Goal: Check status: Check status

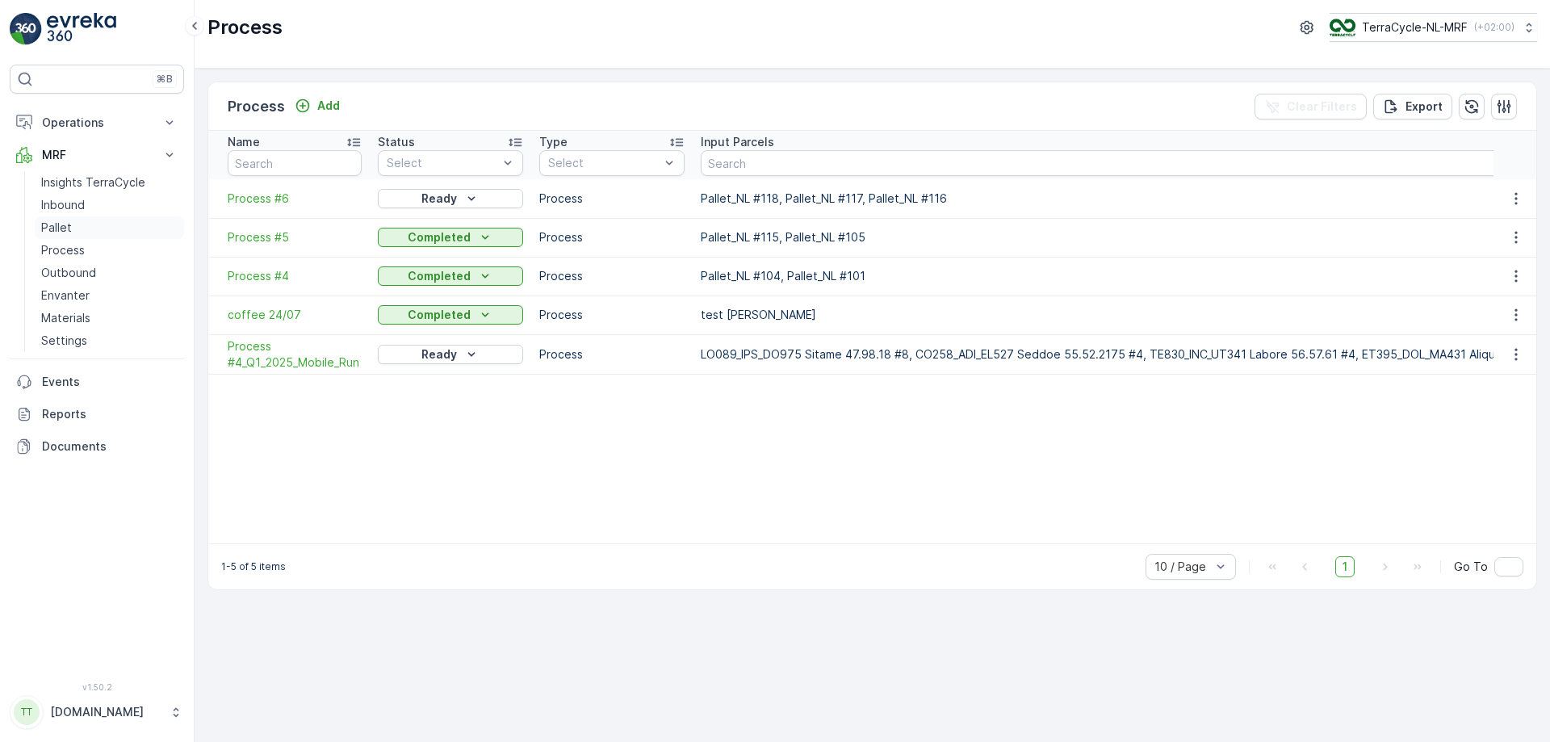
click at [71, 220] on link "Pallet" at bounding box center [109, 227] width 149 height 23
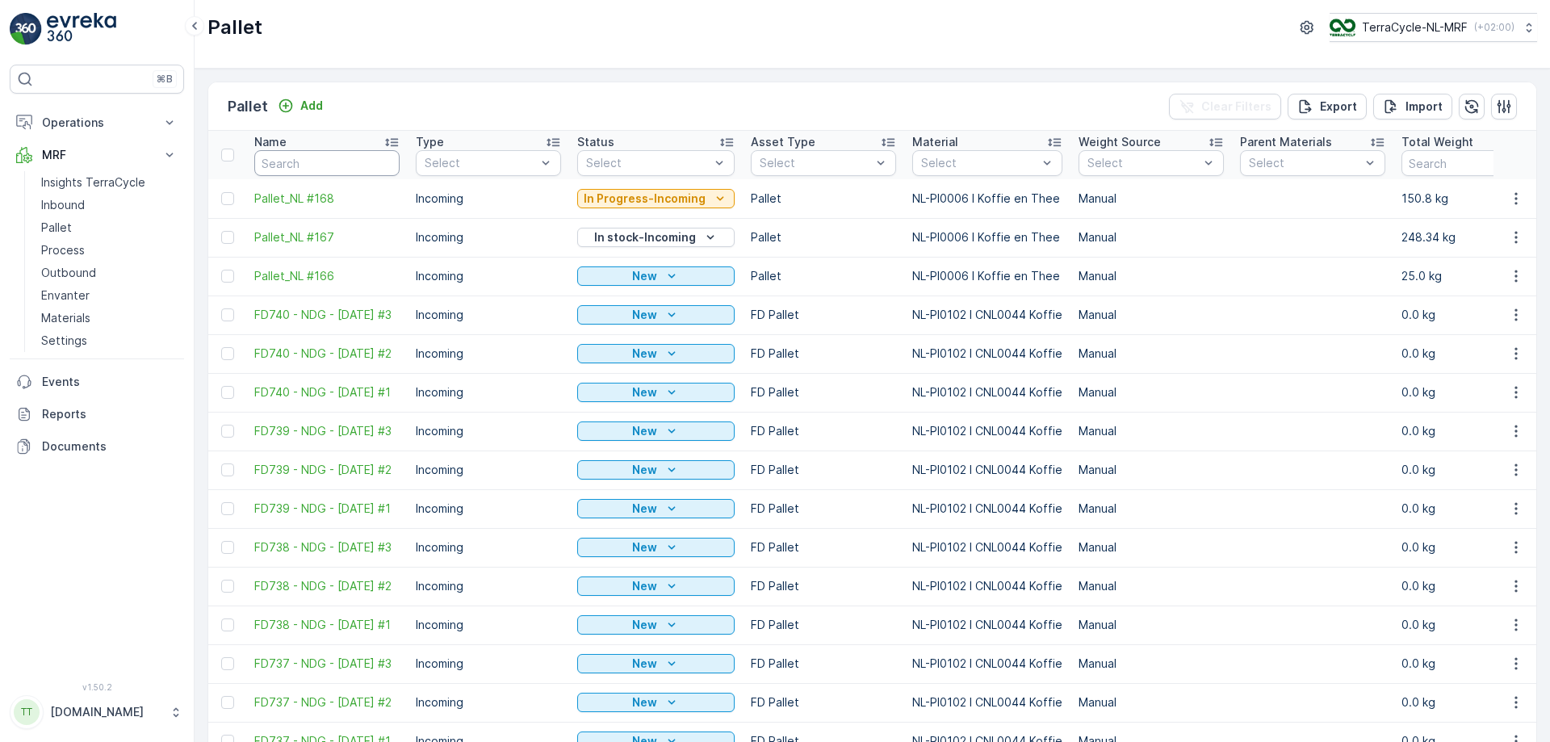
click at [321, 162] on input "text" at bounding box center [326, 163] width 145 height 26
paste input "FD737"
type input "FD737"
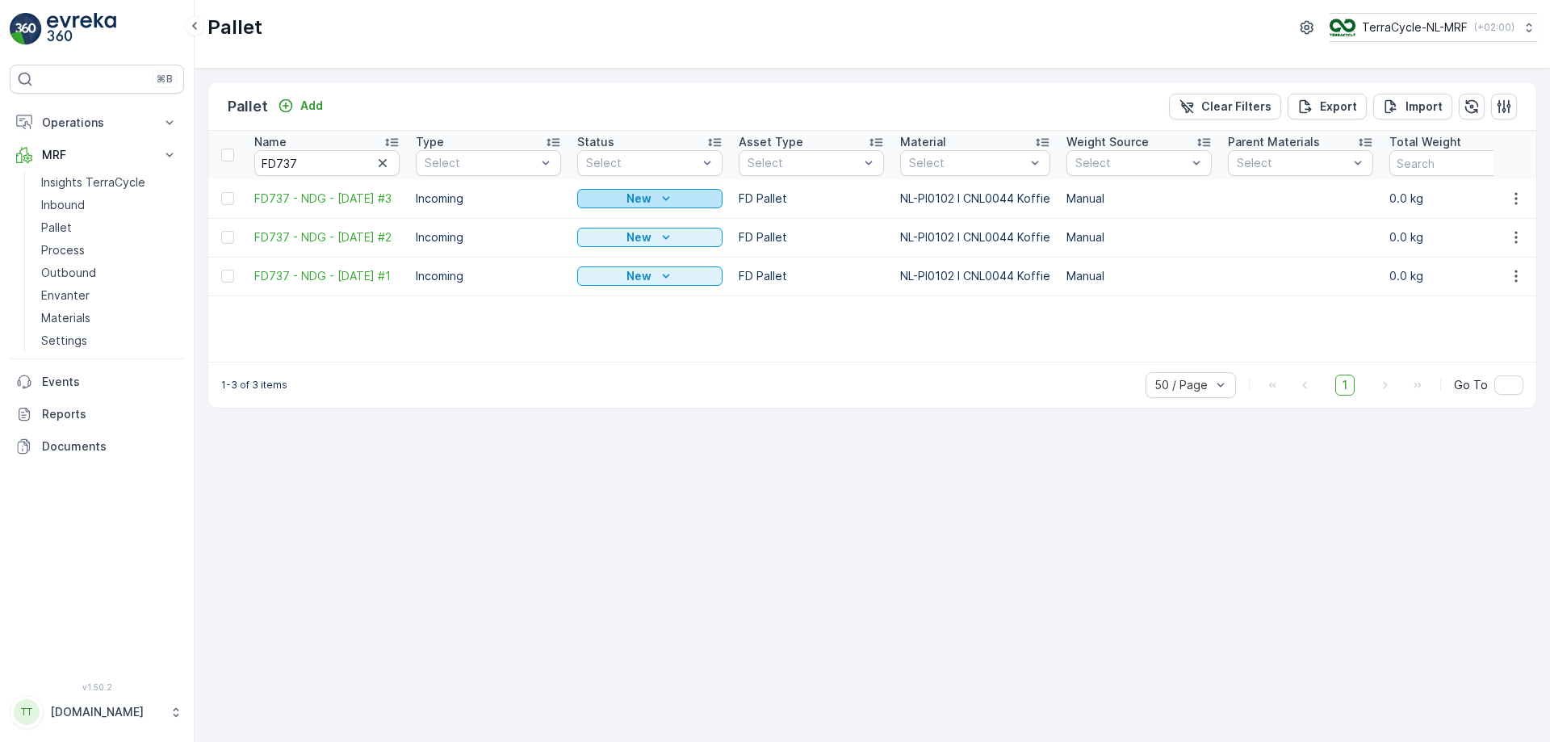
click at [664, 197] on icon "New" at bounding box center [666, 199] width 16 height 16
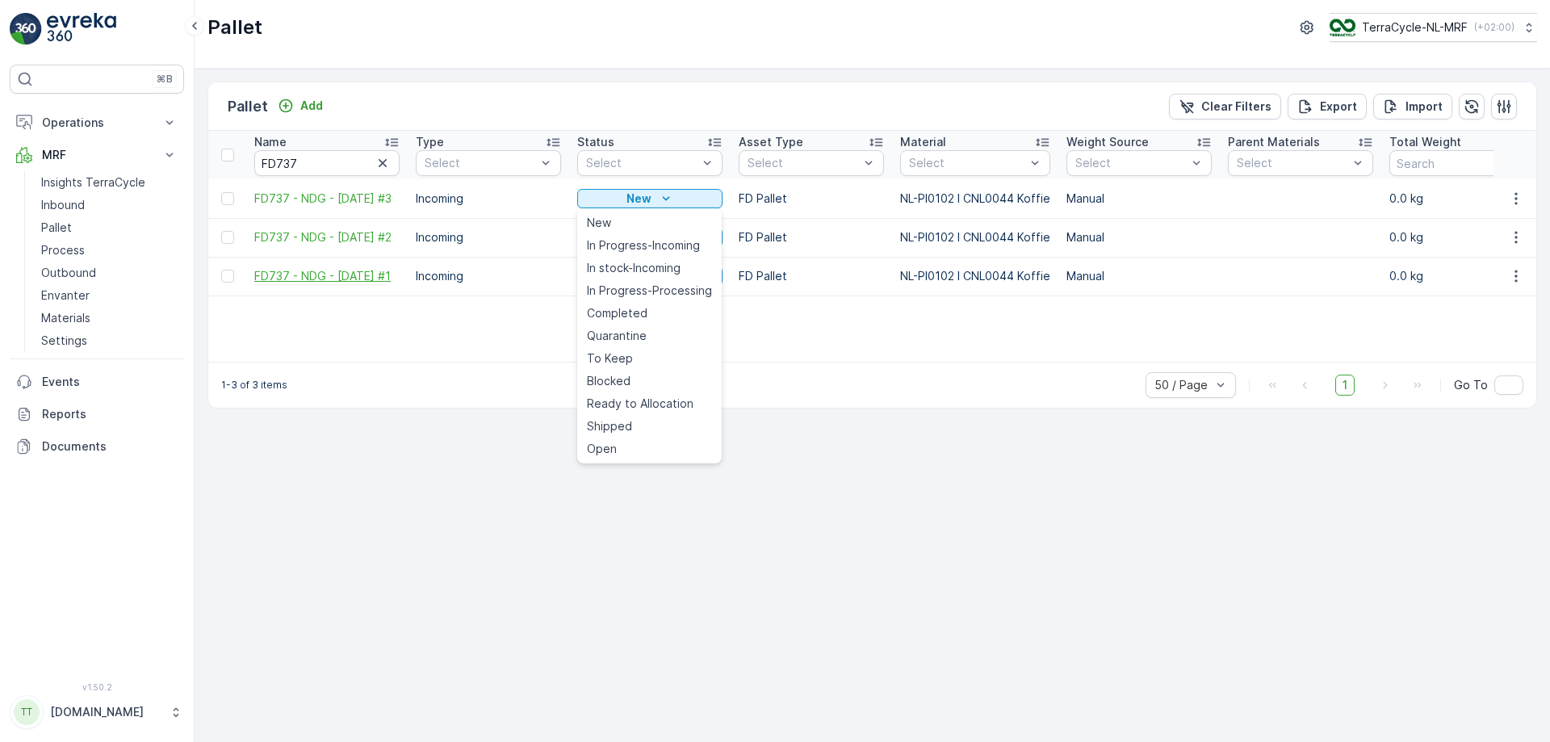
click at [358, 270] on span "FD737 - NDG - [DATE] #1" at bounding box center [326, 276] width 145 height 16
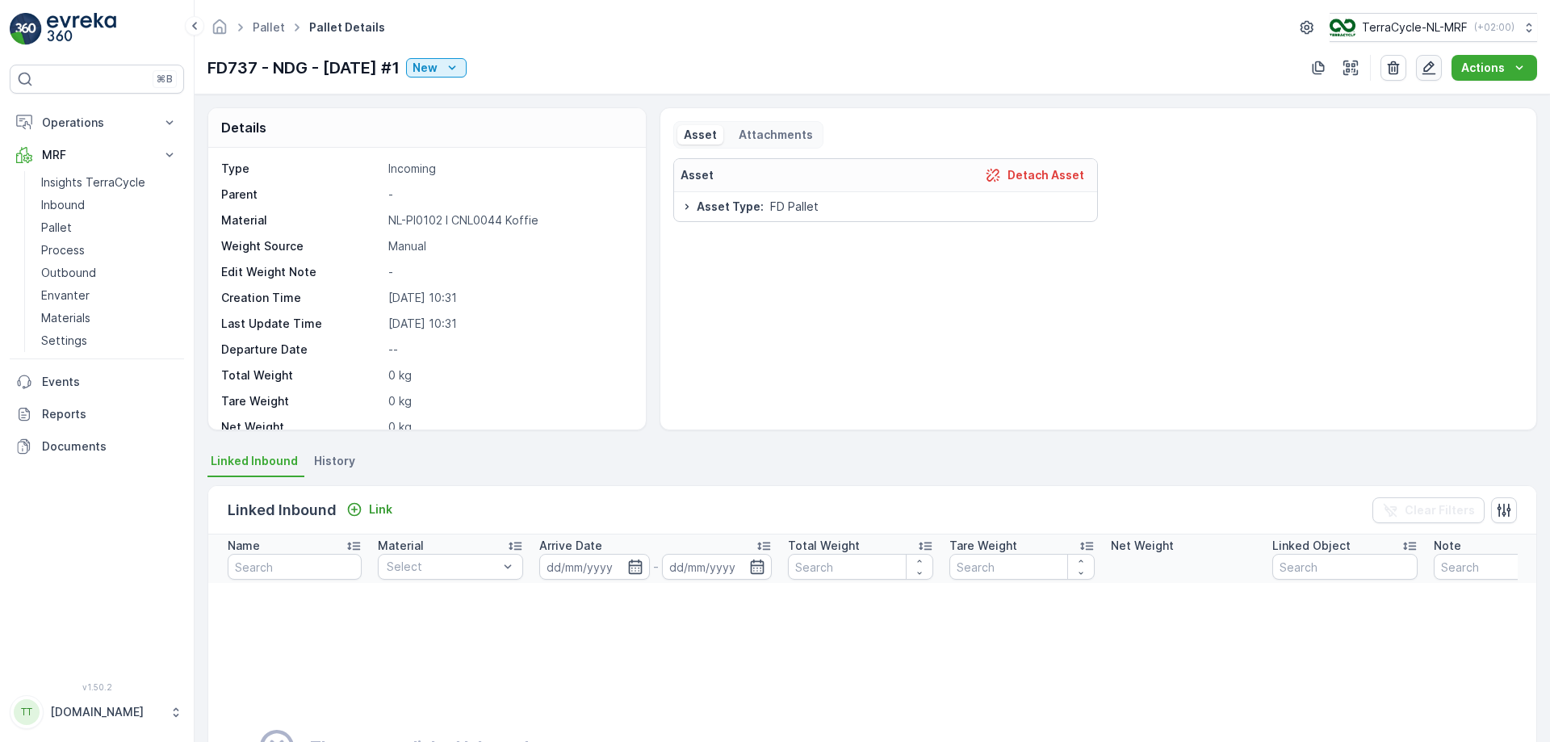
click at [1429, 69] on icon "button" at bounding box center [1429, 68] width 16 height 16
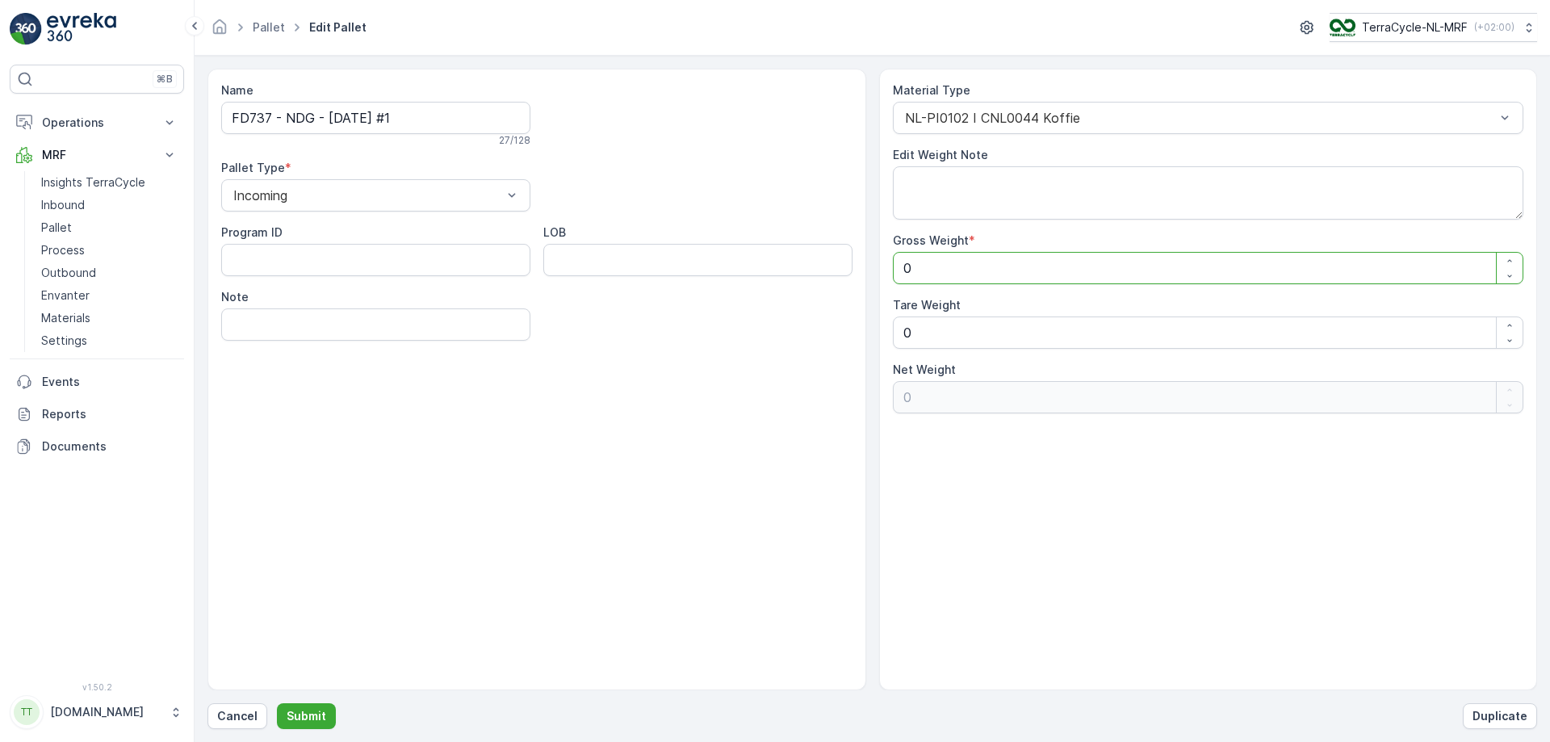
click at [982, 268] on Weight "0" at bounding box center [1208, 268] width 631 height 32
type Weight "5"
type Weight "50"
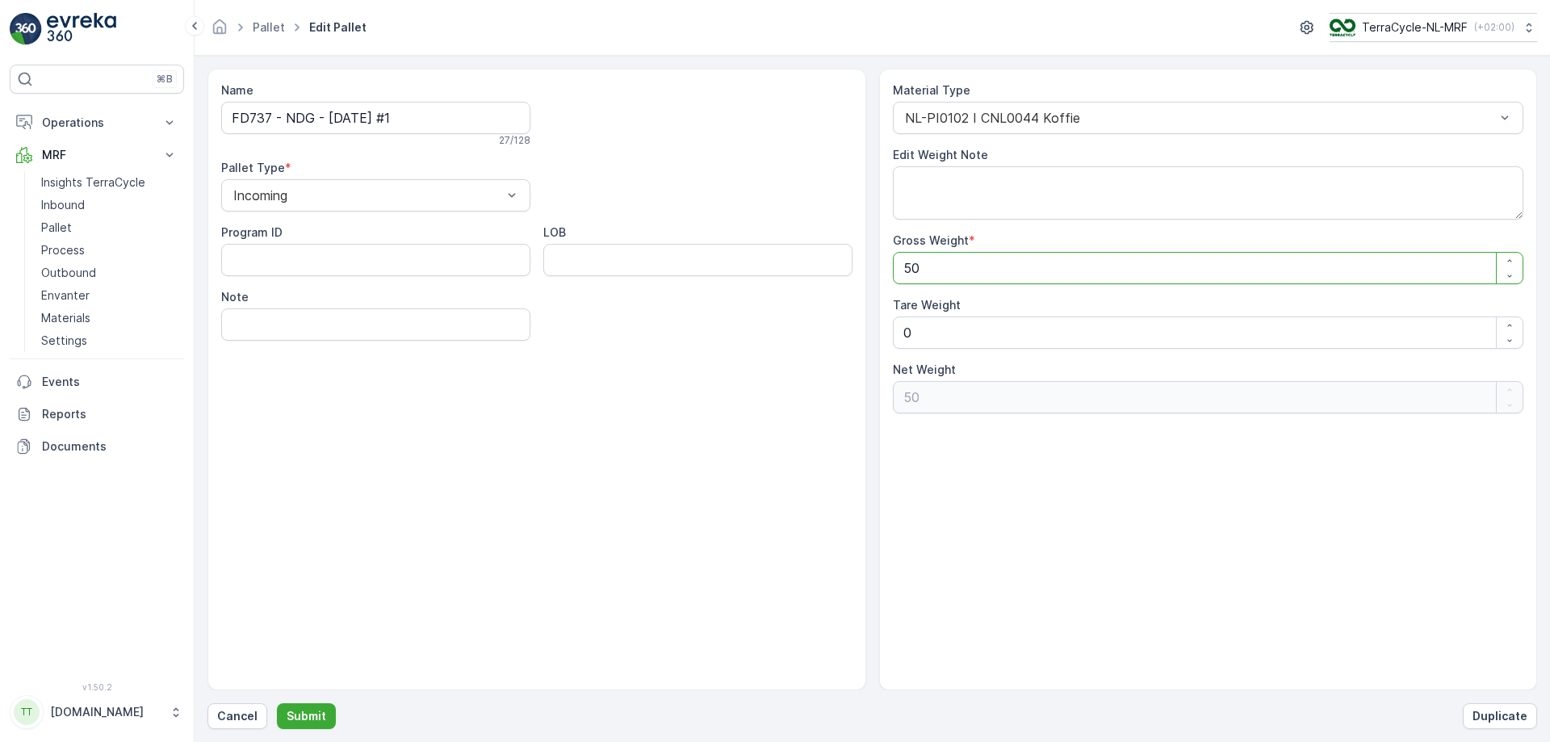
type Weight "5"
type Weight "0"
click at [971, 331] on Weight "0" at bounding box center [1208, 332] width 631 height 32
type Weight "5"
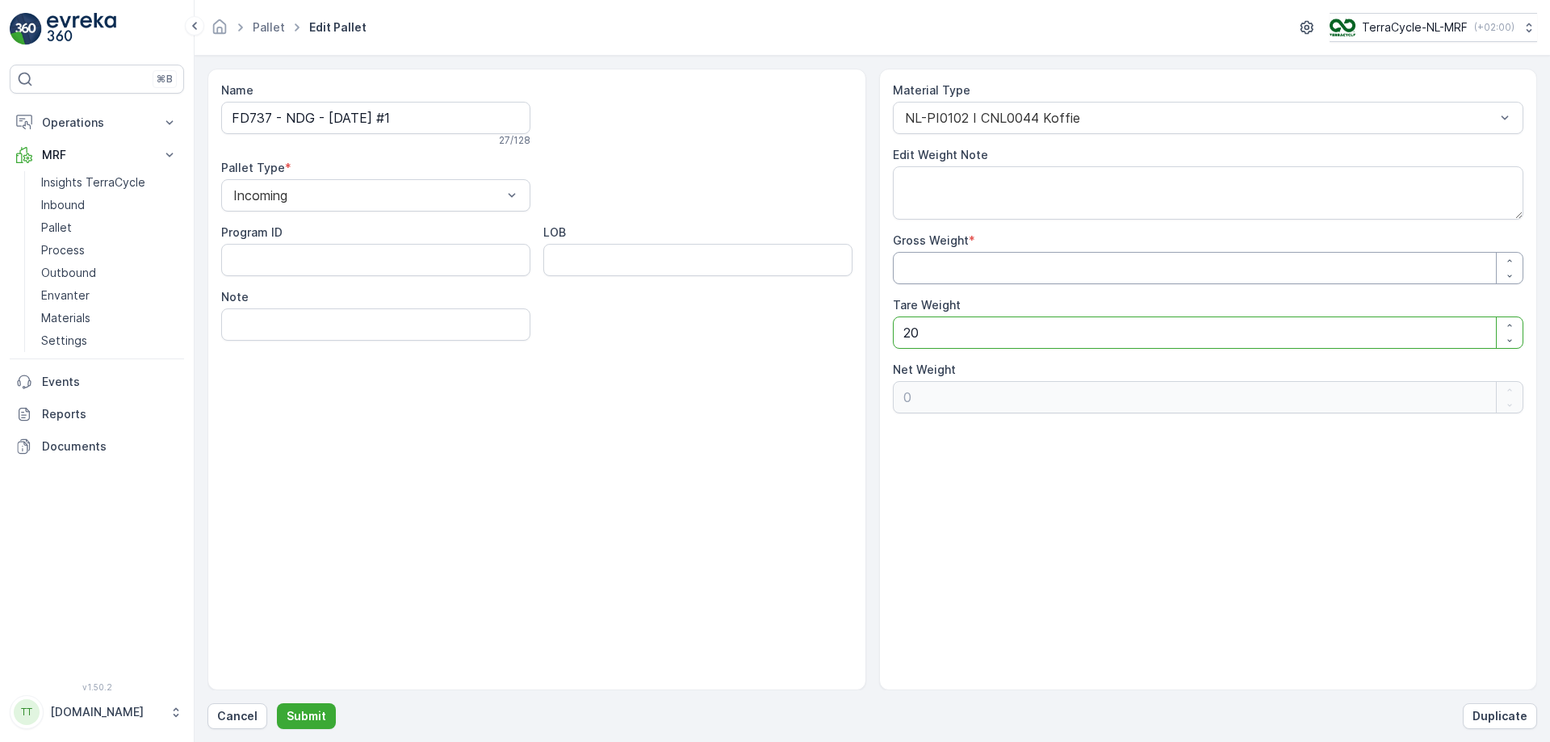
type Weight "20"
click at [1021, 263] on Weight "Gross Weight" at bounding box center [1208, 268] width 631 height 32
type Weight "5"
type Weight "-15"
type Weight "50"
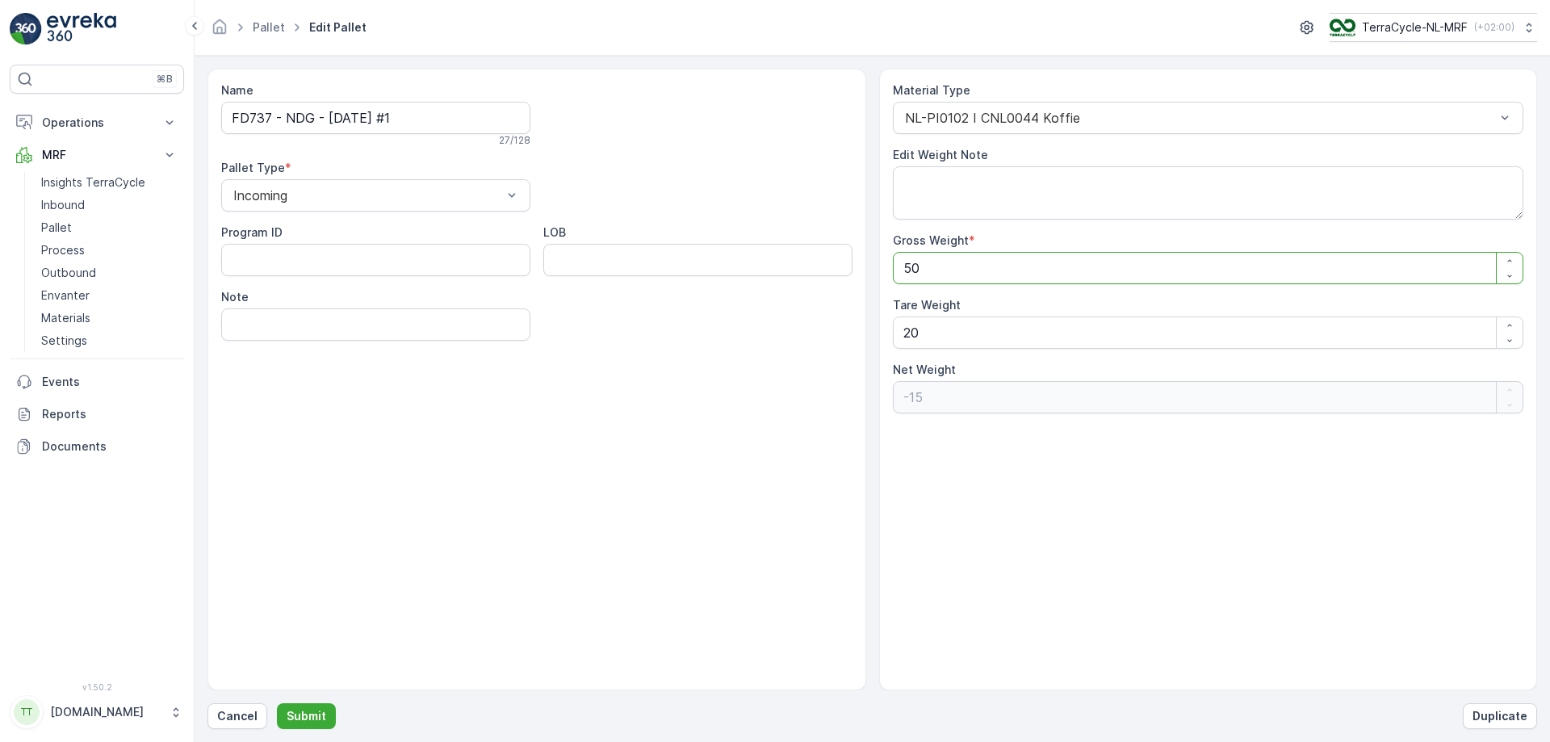
type Weight "30"
type Weight "50"
click at [955, 329] on Weight "20" at bounding box center [1208, 332] width 631 height 32
type Weight "2"
type Weight "48"
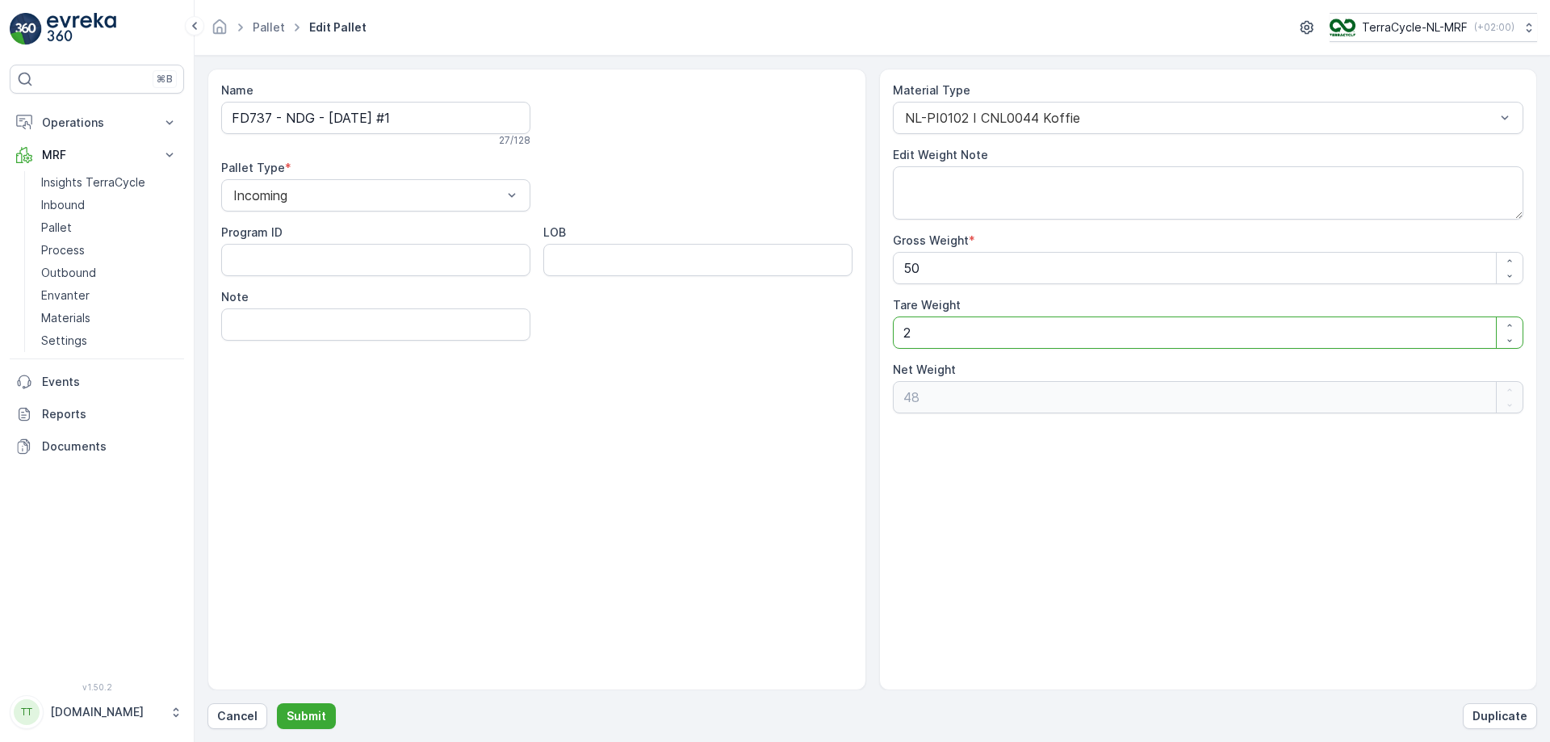
type Weight "0"
click at [938, 263] on Weight "50" at bounding box center [1208, 268] width 631 height 32
type Weight "5"
click at [234, 716] on p "Cancel" at bounding box center [237, 716] width 40 height 16
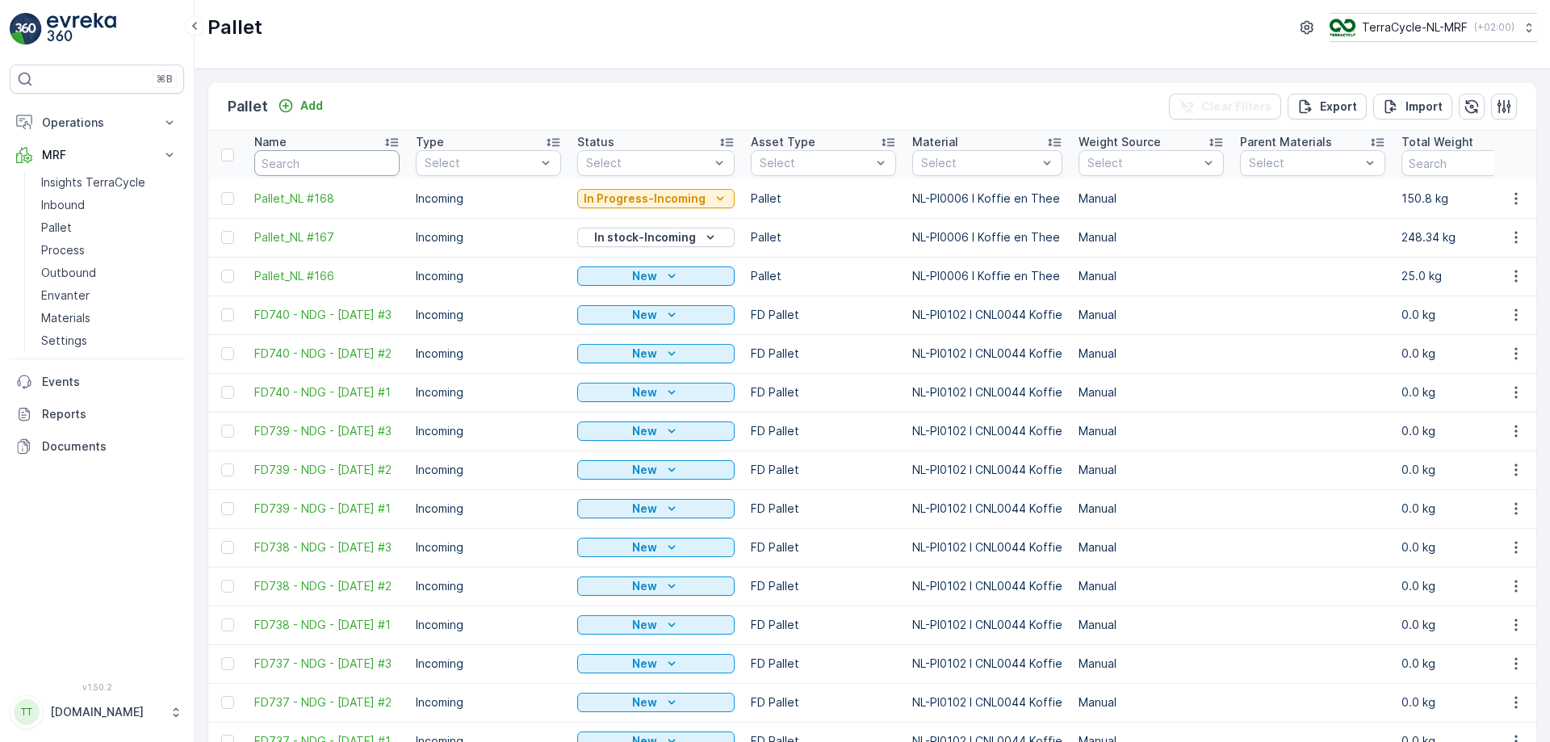
click at [316, 161] on input "text" at bounding box center [326, 163] width 145 height 26
type input "737"
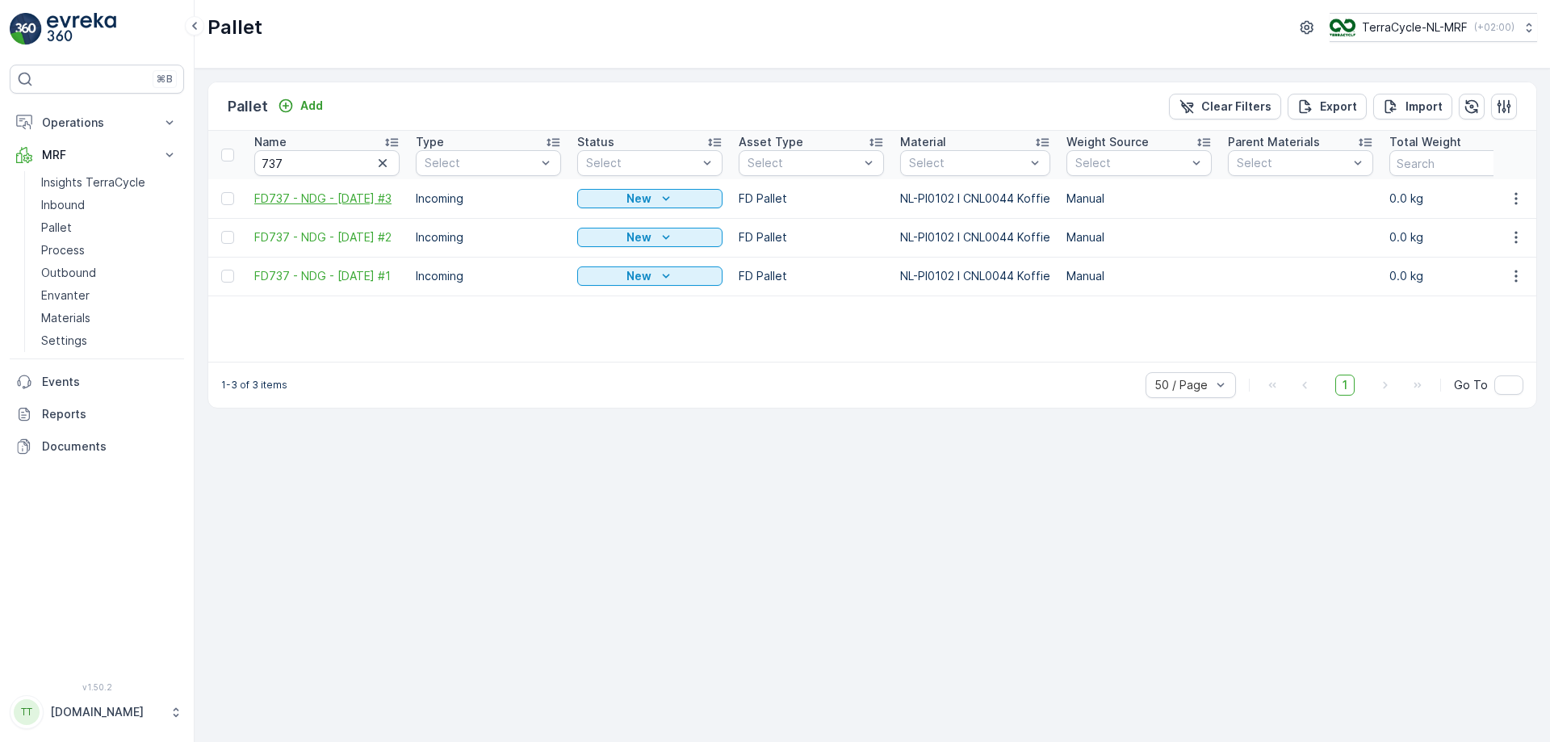
click at [349, 191] on span "FD737 - NDG - [DATE] #3" at bounding box center [326, 199] width 145 height 16
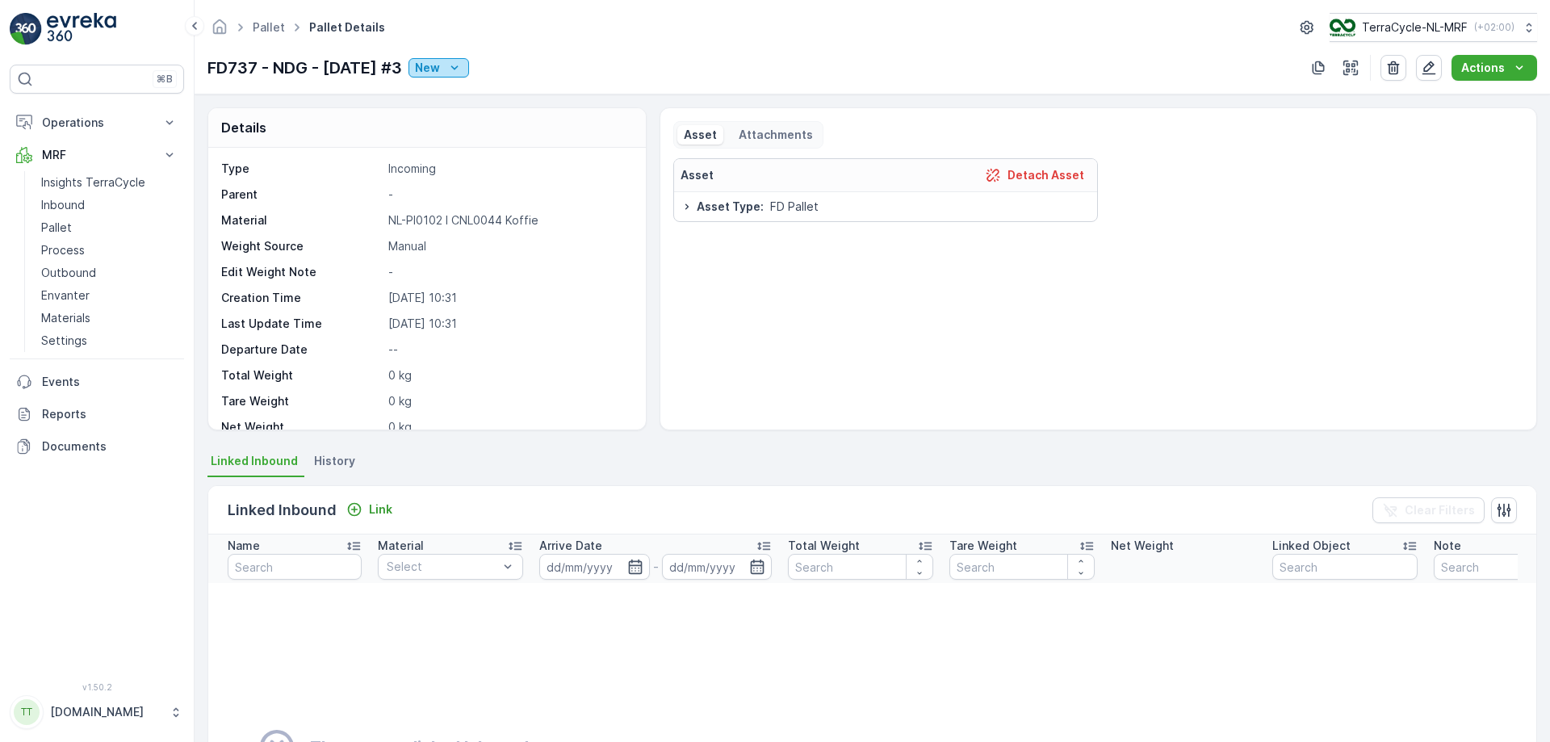
click at [463, 71] on icon "New" at bounding box center [454, 68] width 16 height 16
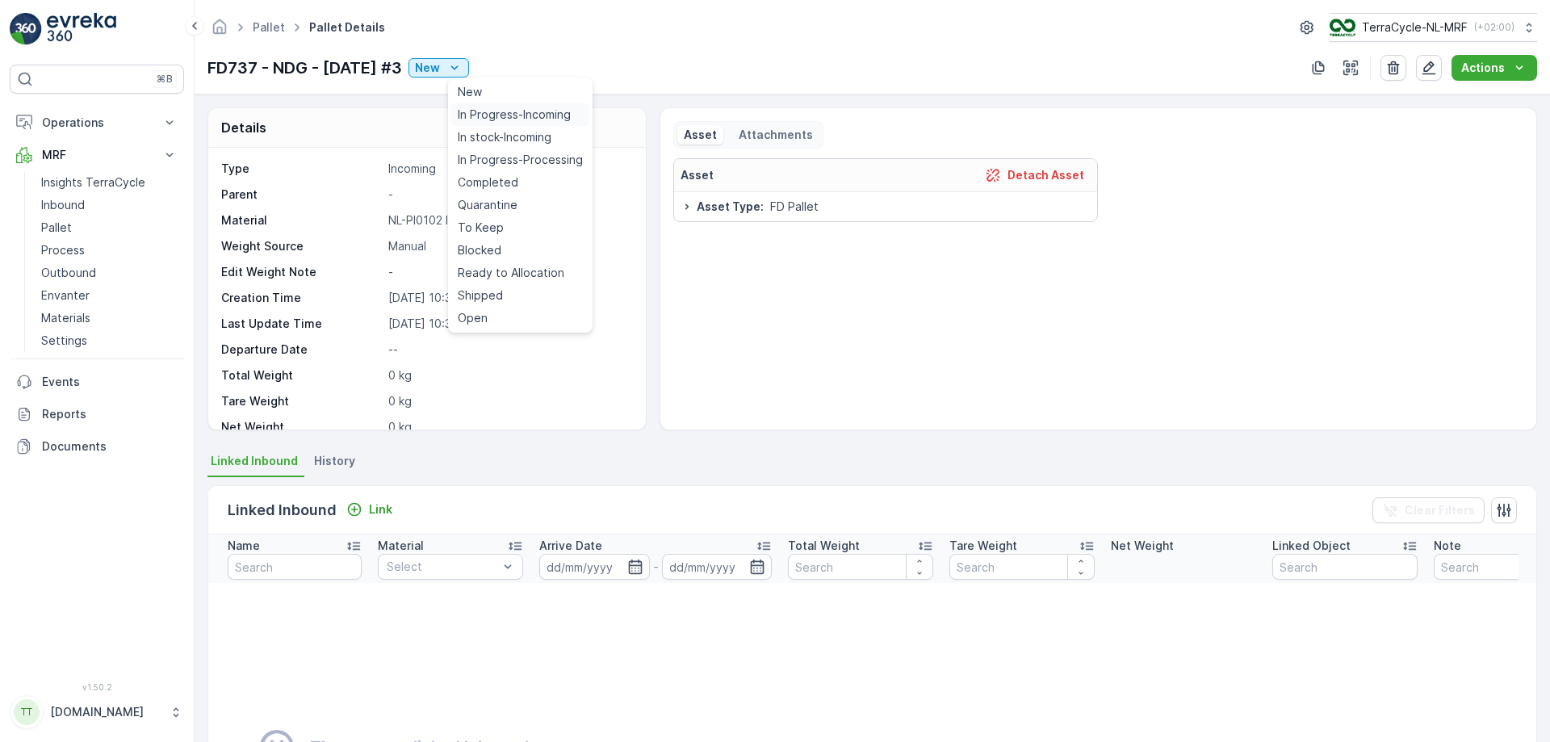
click at [527, 115] on span "In Progress-Incoming" at bounding box center [514, 115] width 113 height 16
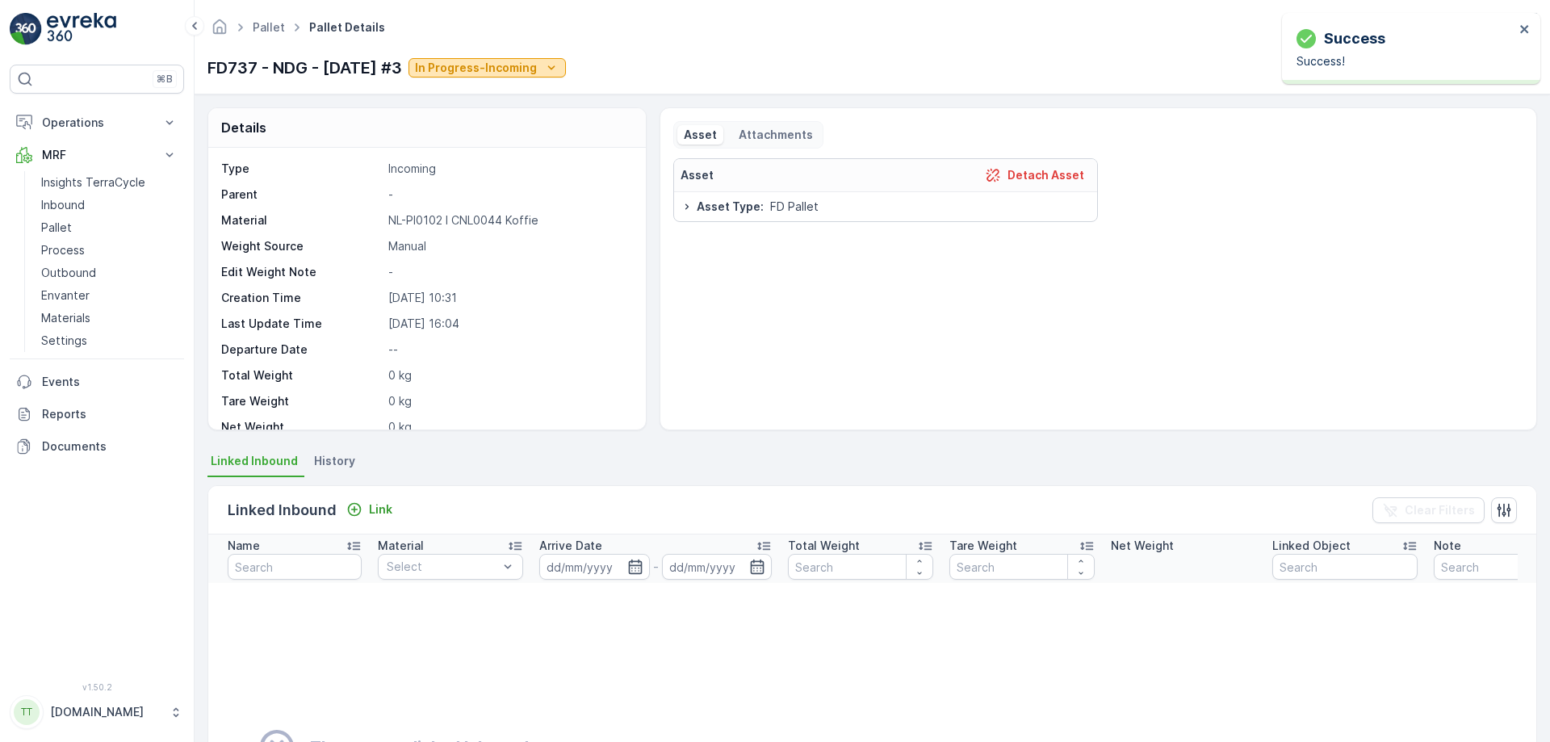
click at [490, 67] on p "In Progress-Incoming" at bounding box center [476, 68] width 122 height 16
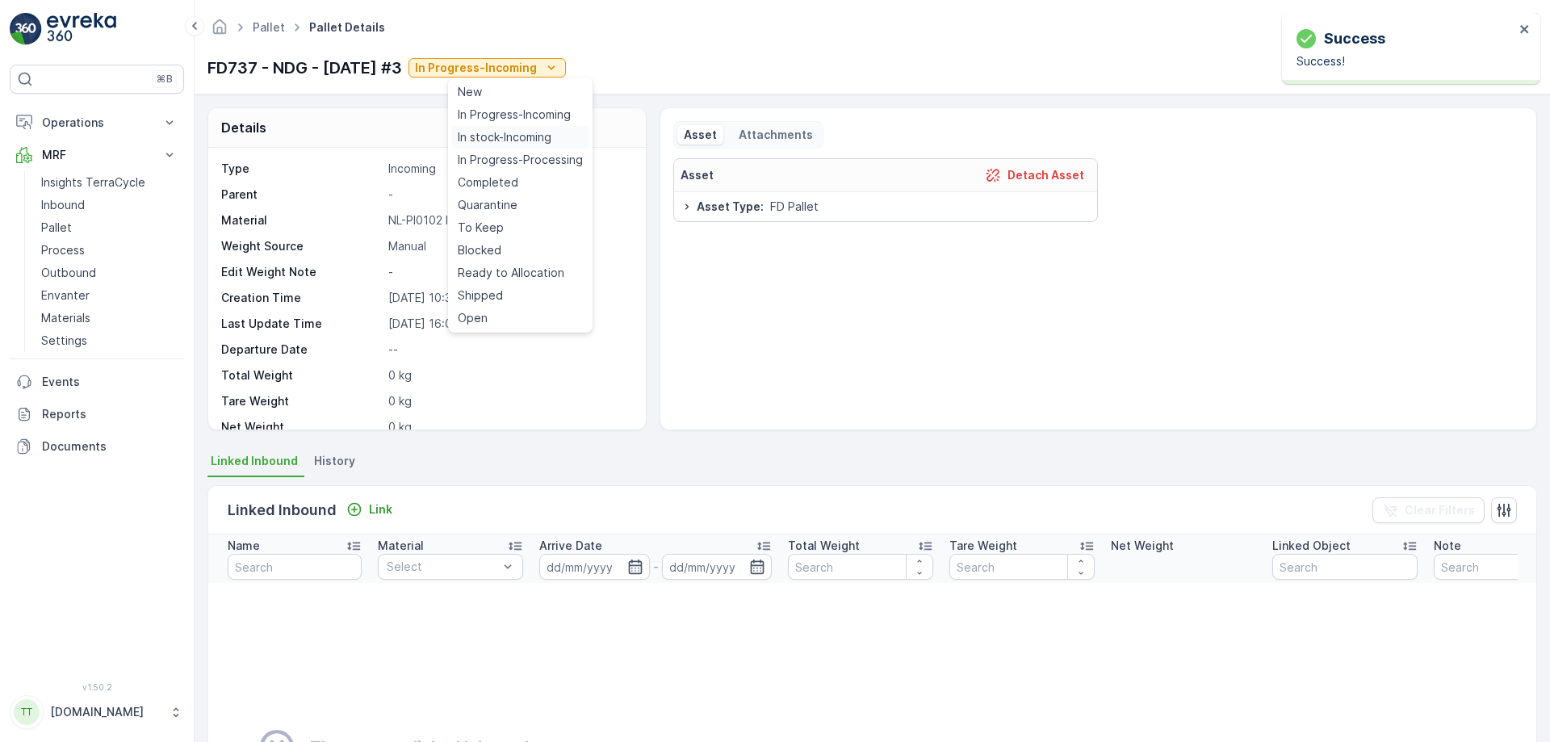
click at [525, 138] on span "In stock-Incoming" at bounding box center [505, 137] width 94 height 16
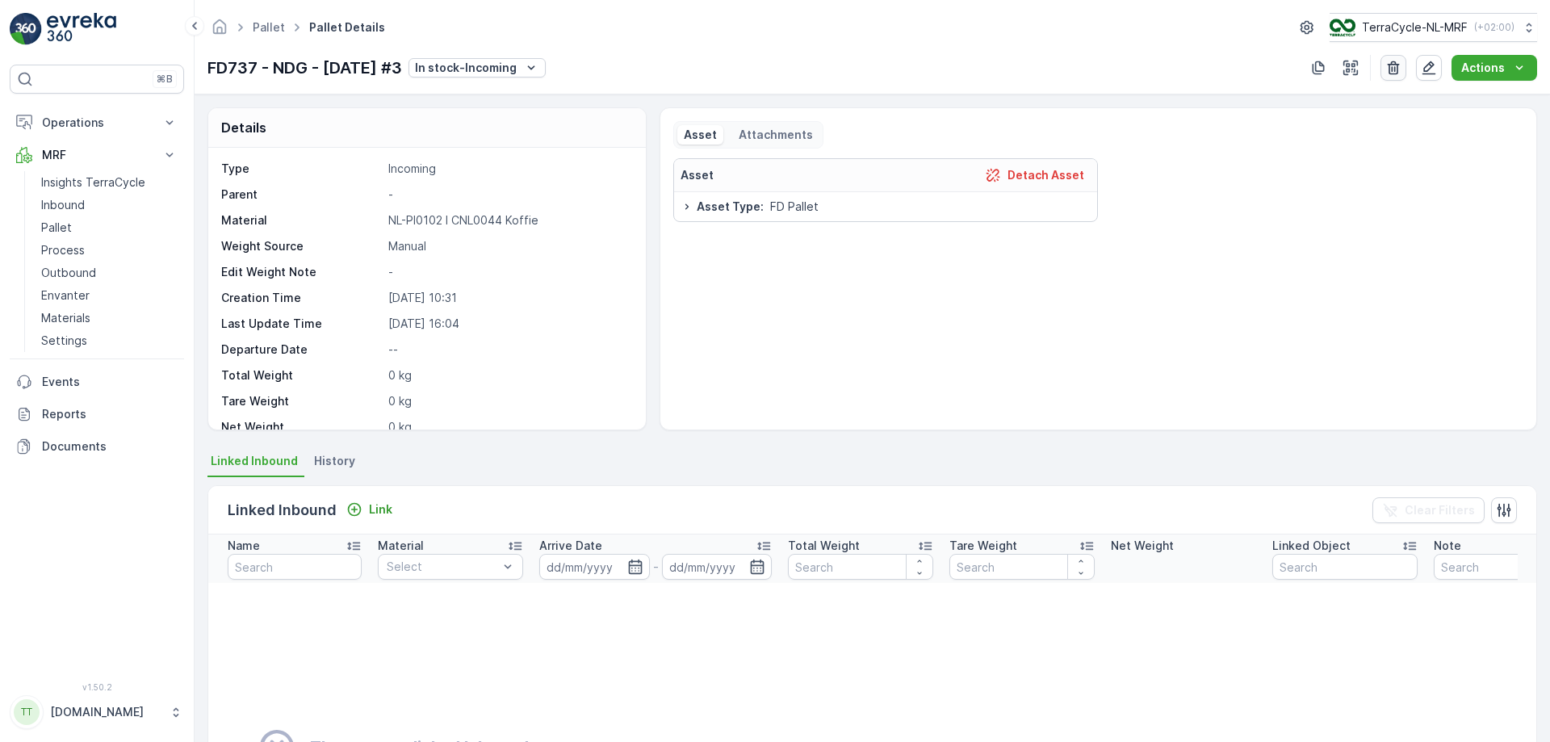
click at [1397, 70] on icon "button" at bounding box center [1393, 68] width 16 height 16
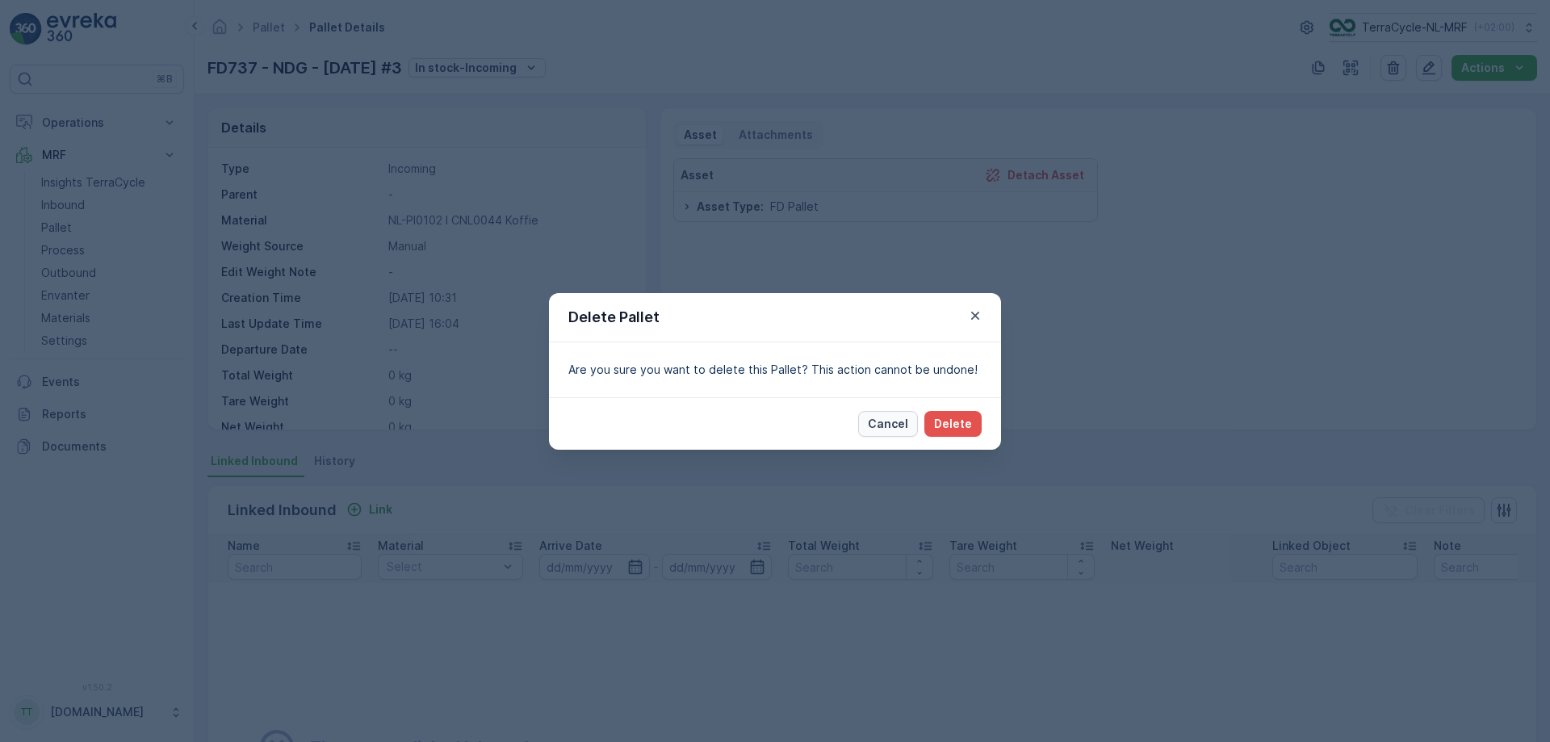
click at [886, 419] on p "Cancel" at bounding box center [888, 424] width 40 height 16
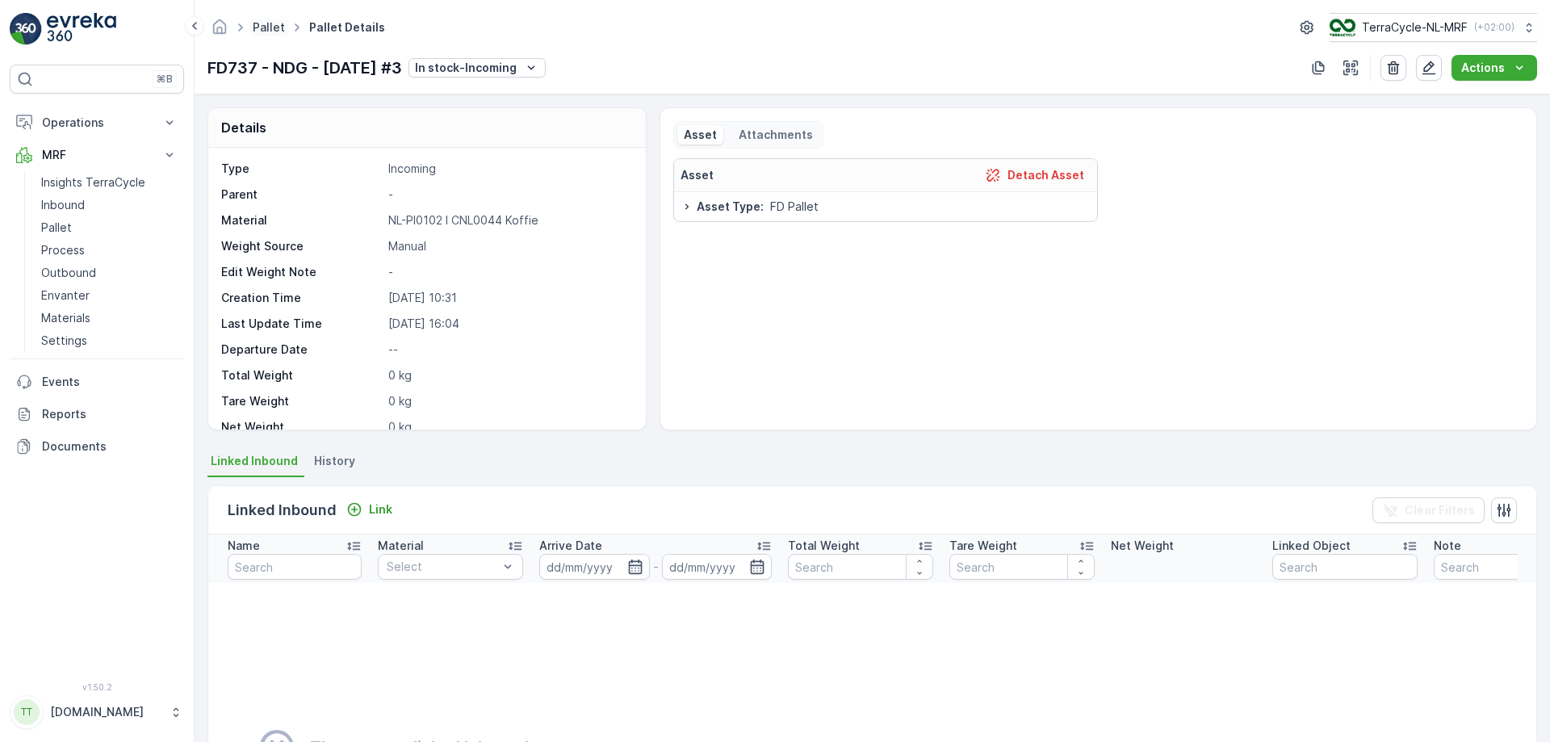
click at [263, 28] on link "Pallet" at bounding box center [269, 27] width 32 height 14
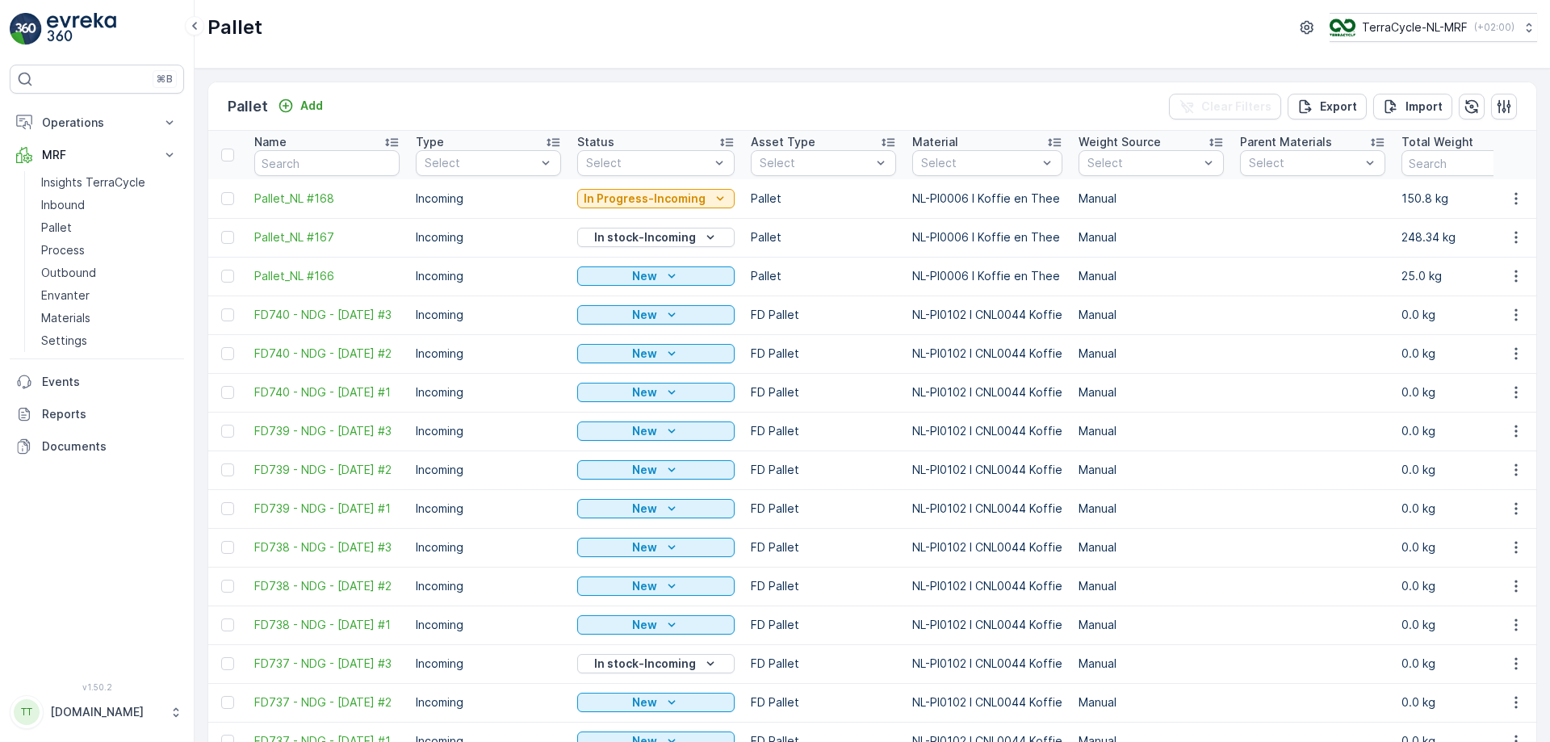
click at [322, 163] on input "text" at bounding box center [326, 163] width 145 height 26
type input "738"
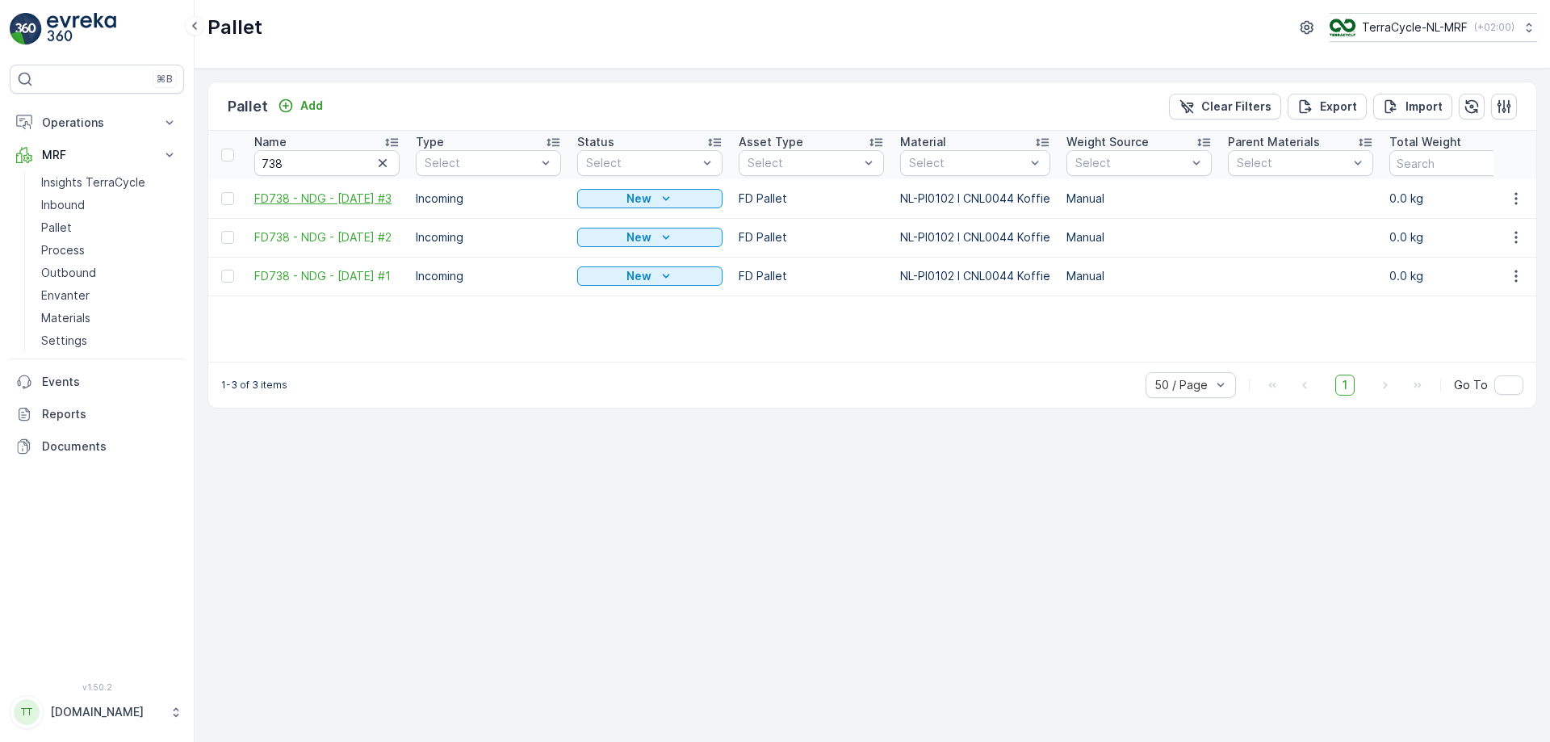
click at [366, 191] on span "FD738 - NDG - [DATE] #3" at bounding box center [326, 199] width 145 height 16
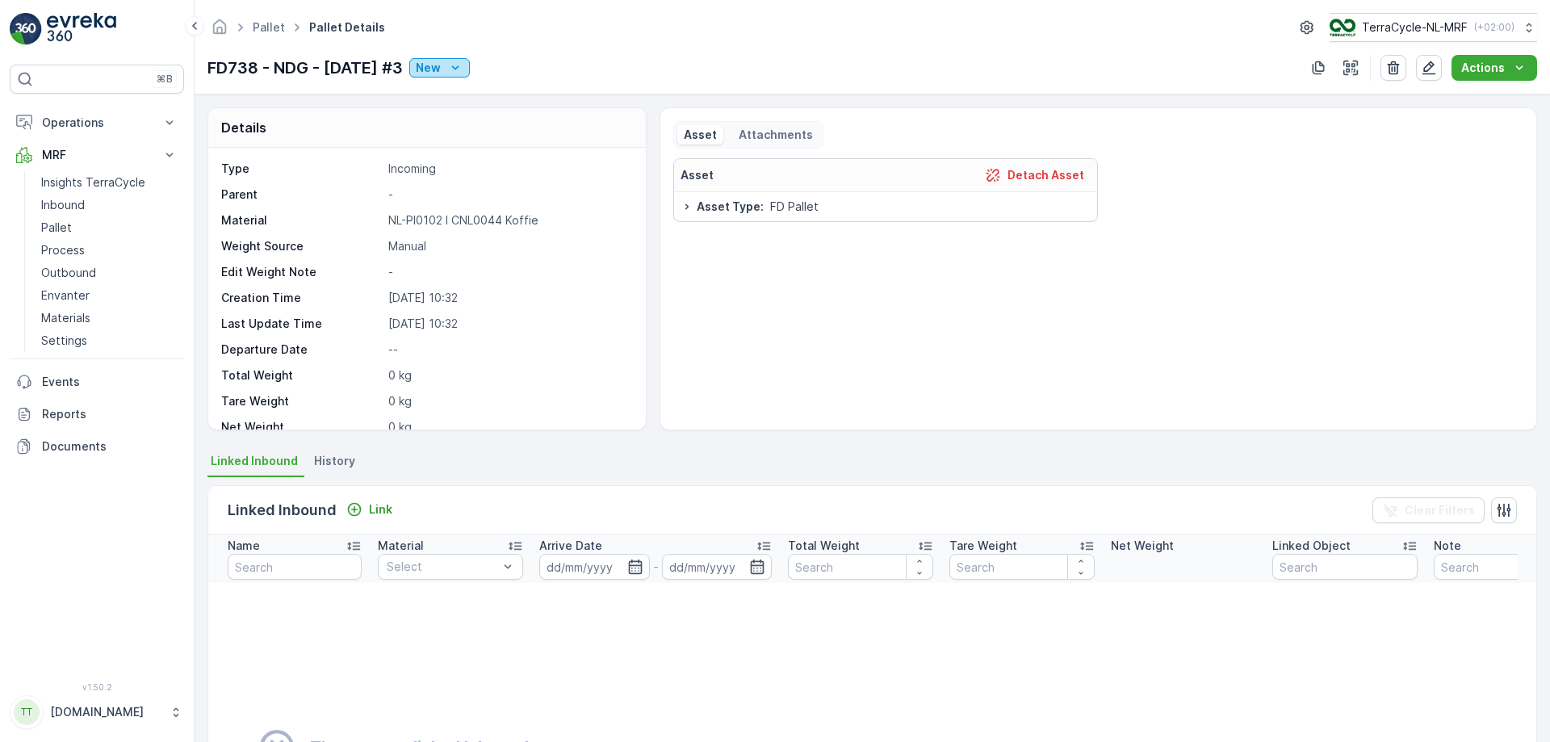
click at [463, 65] on icon "New" at bounding box center [455, 68] width 16 height 16
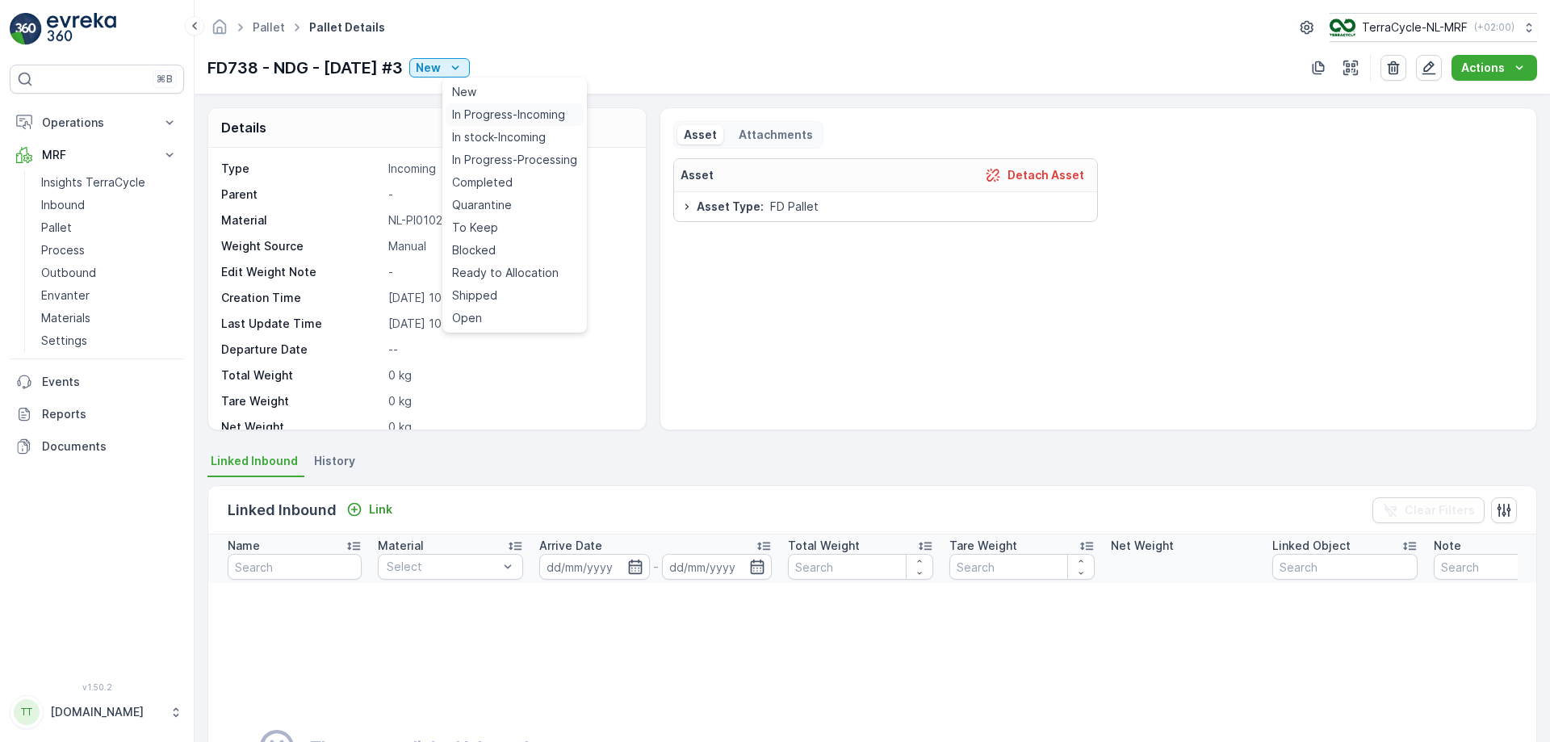
click at [496, 112] on span "In Progress-Incoming" at bounding box center [508, 115] width 113 height 16
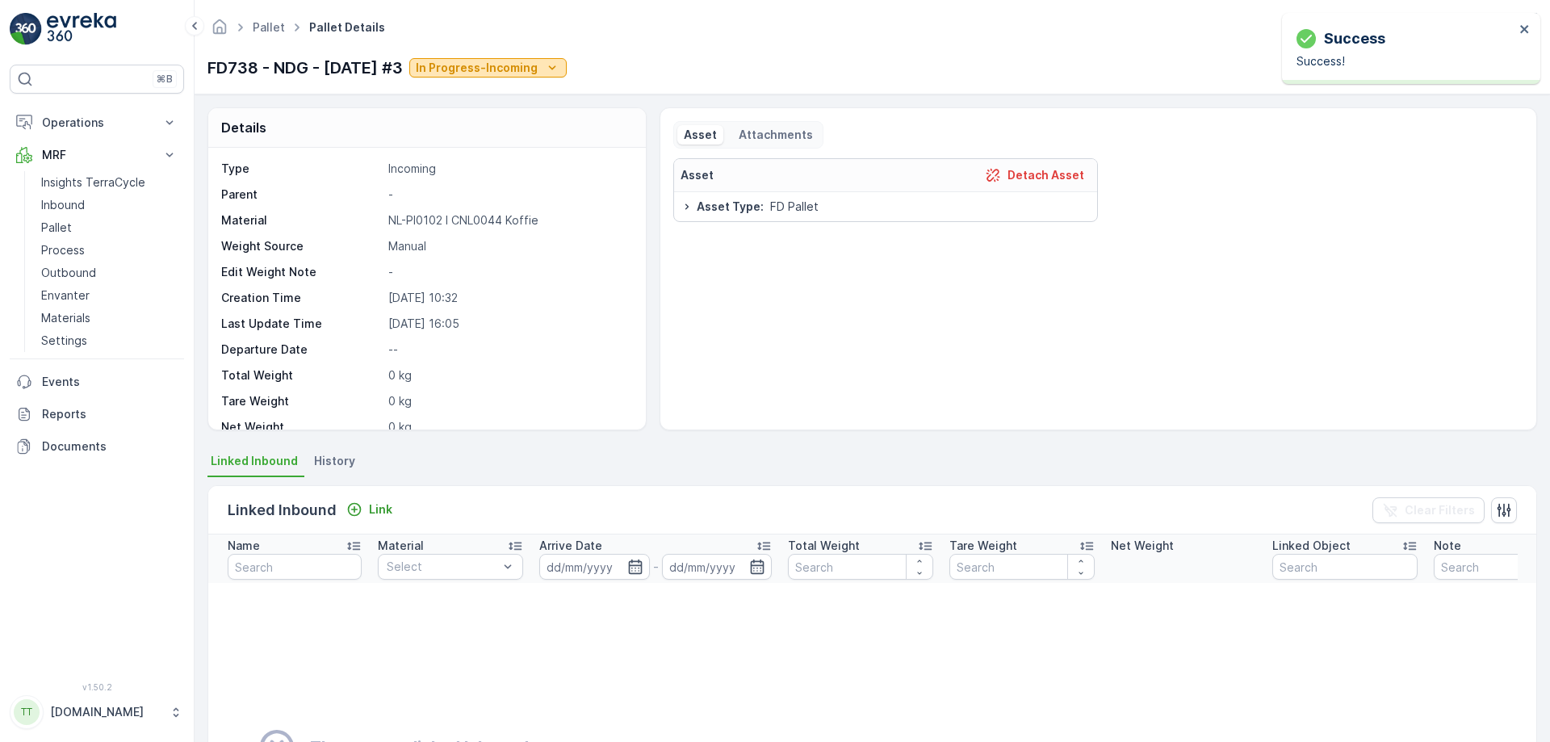
click at [477, 67] on p "In Progress-Incoming" at bounding box center [477, 68] width 122 height 16
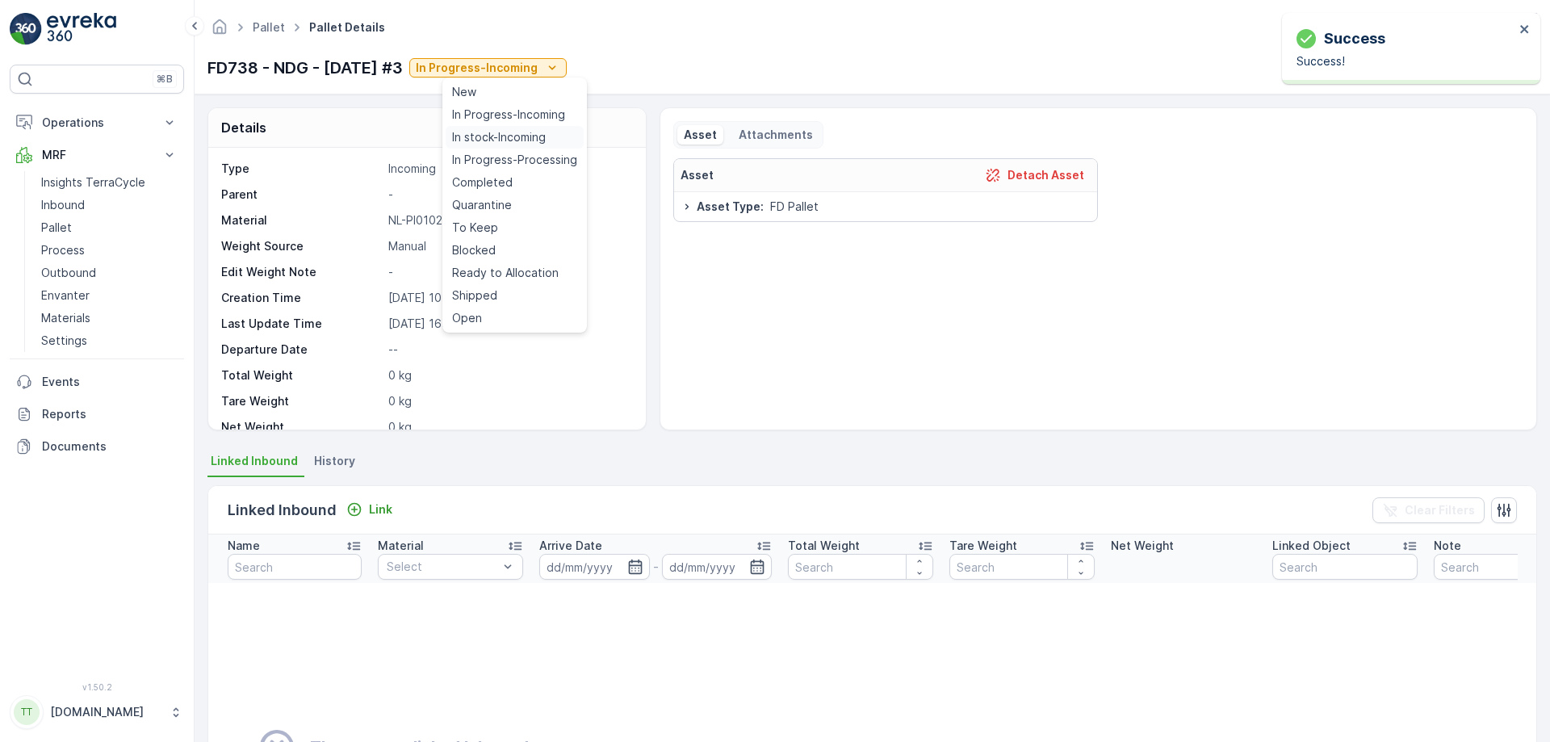
click at [496, 131] on span "In stock-Incoming" at bounding box center [499, 137] width 94 height 16
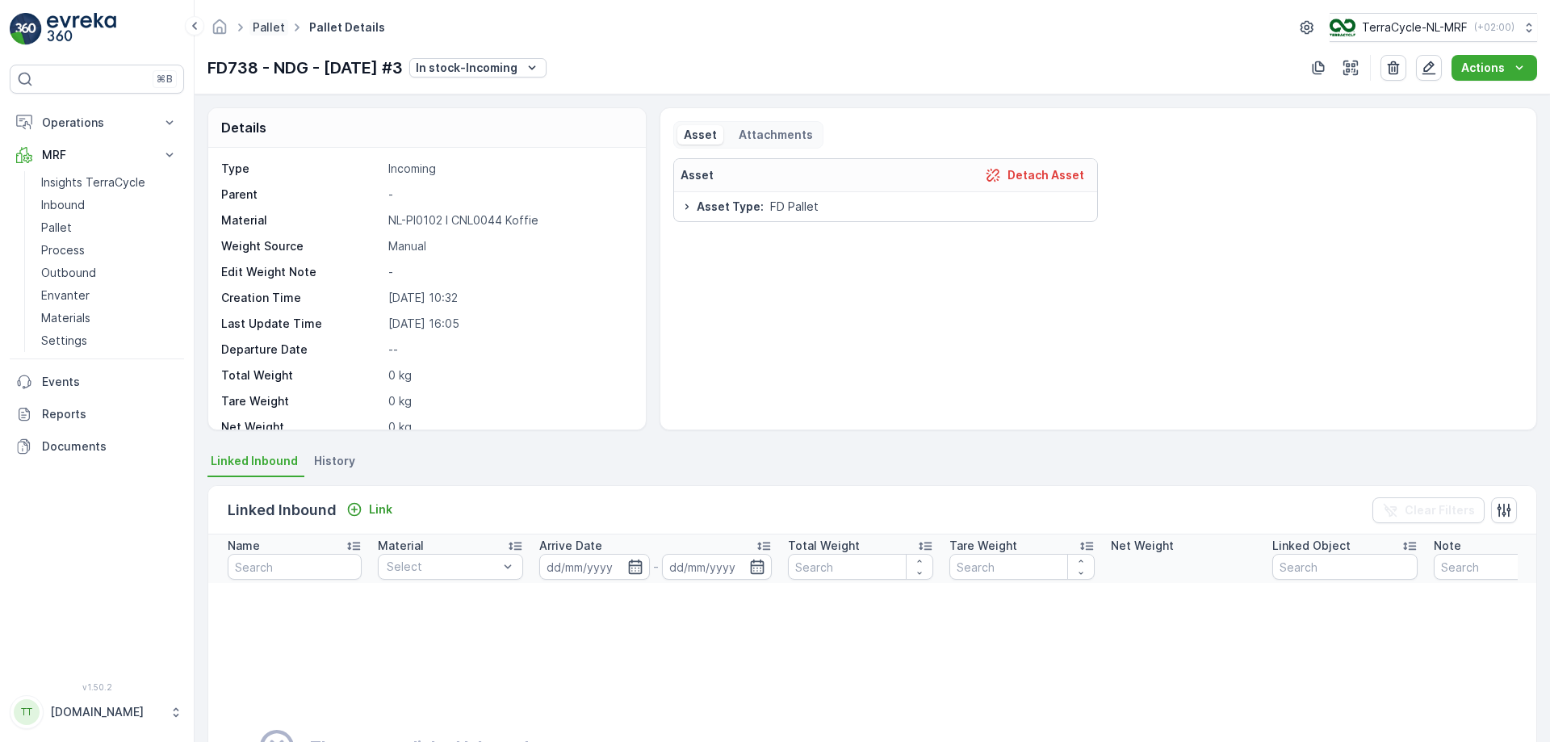
click at [262, 27] on link "Pallet" at bounding box center [269, 27] width 32 height 14
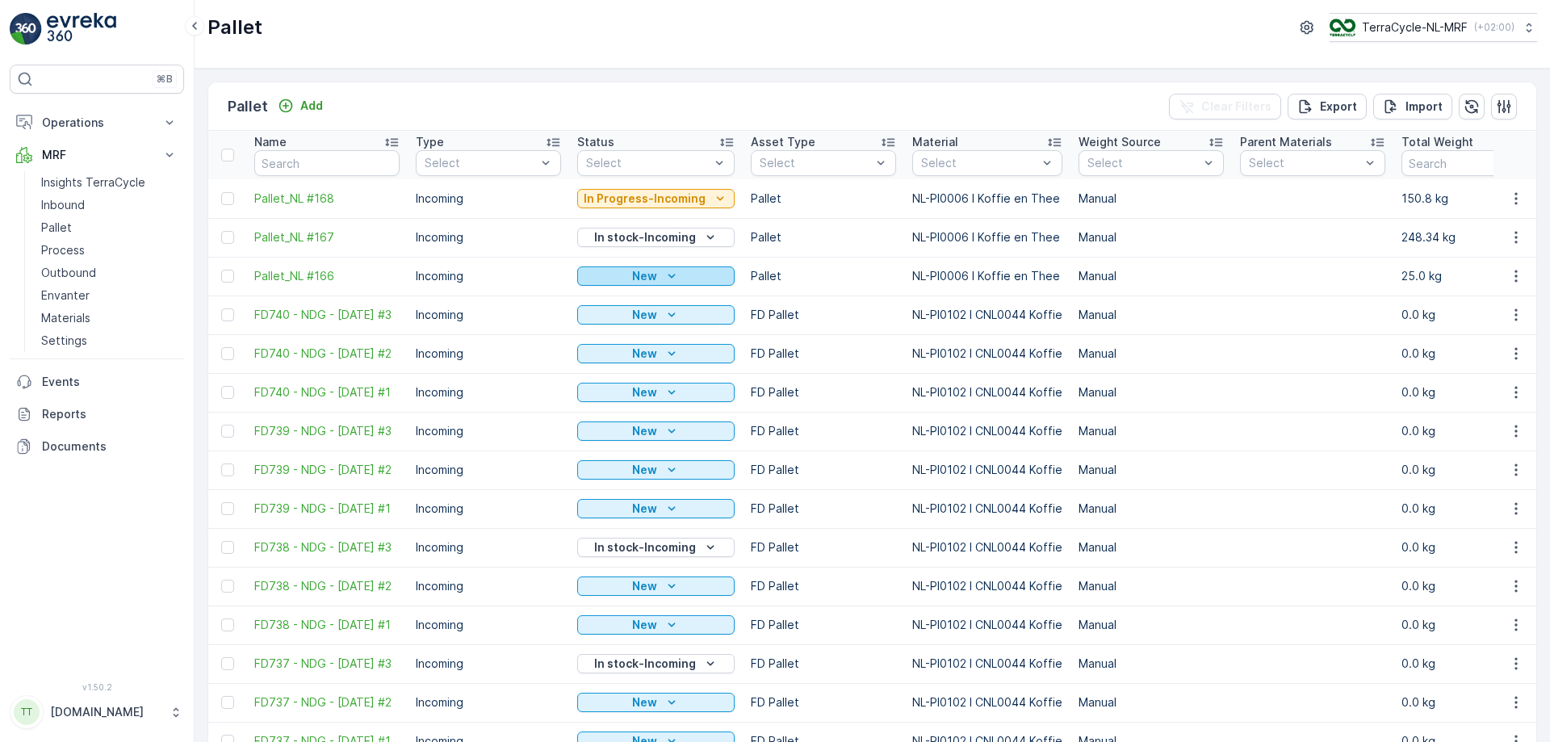
click at [701, 280] on div "New" at bounding box center [656, 276] width 144 height 16
click at [295, 165] on input "text" at bounding box center [326, 163] width 145 height 26
type input "fd"
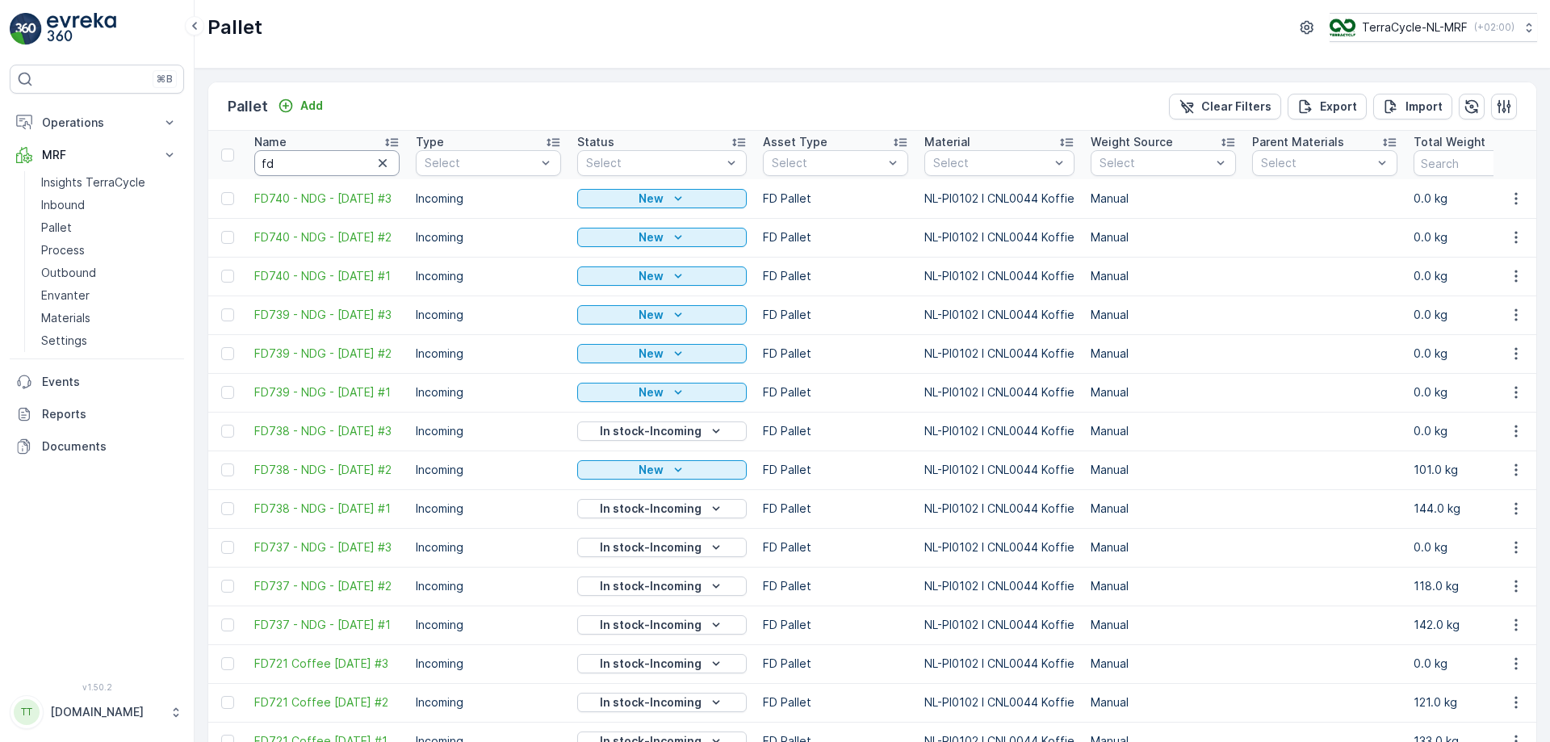
click at [295, 165] on input "fd" at bounding box center [326, 163] width 145 height 26
type input "fd737"
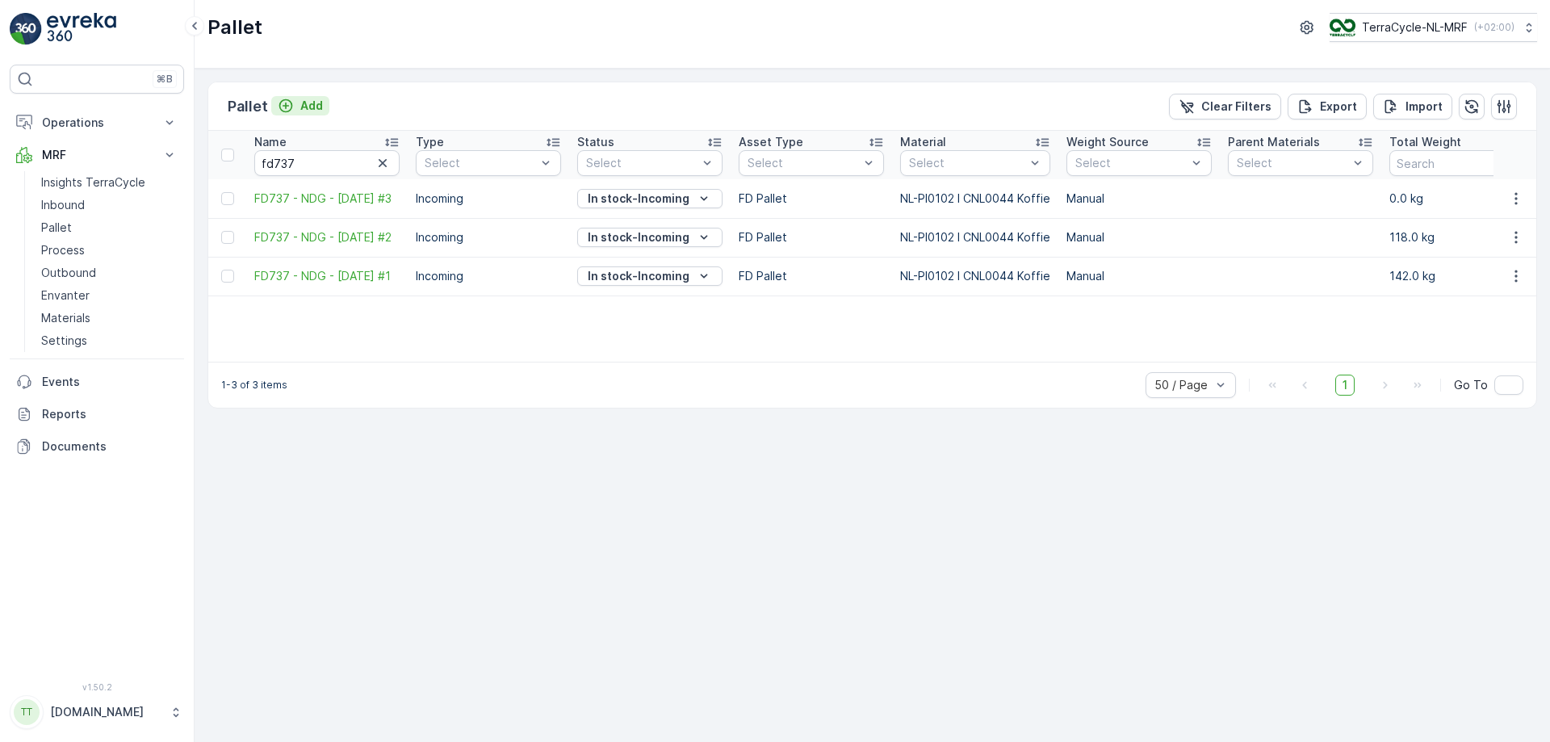
click at [298, 101] on div "Add" at bounding box center [300, 106] width 45 height 16
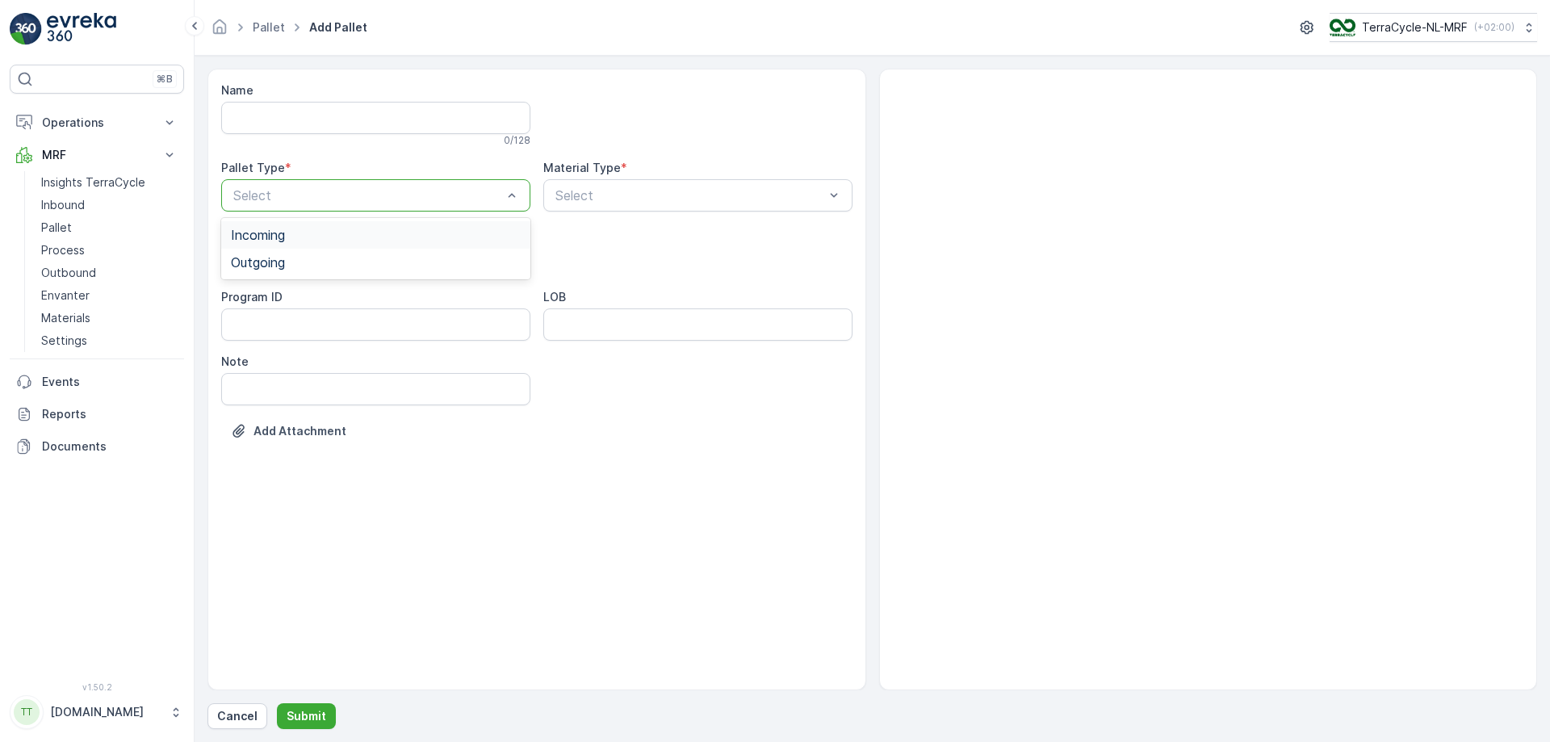
click at [671, 130] on div at bounding box center [697, 114] width 309 height 65
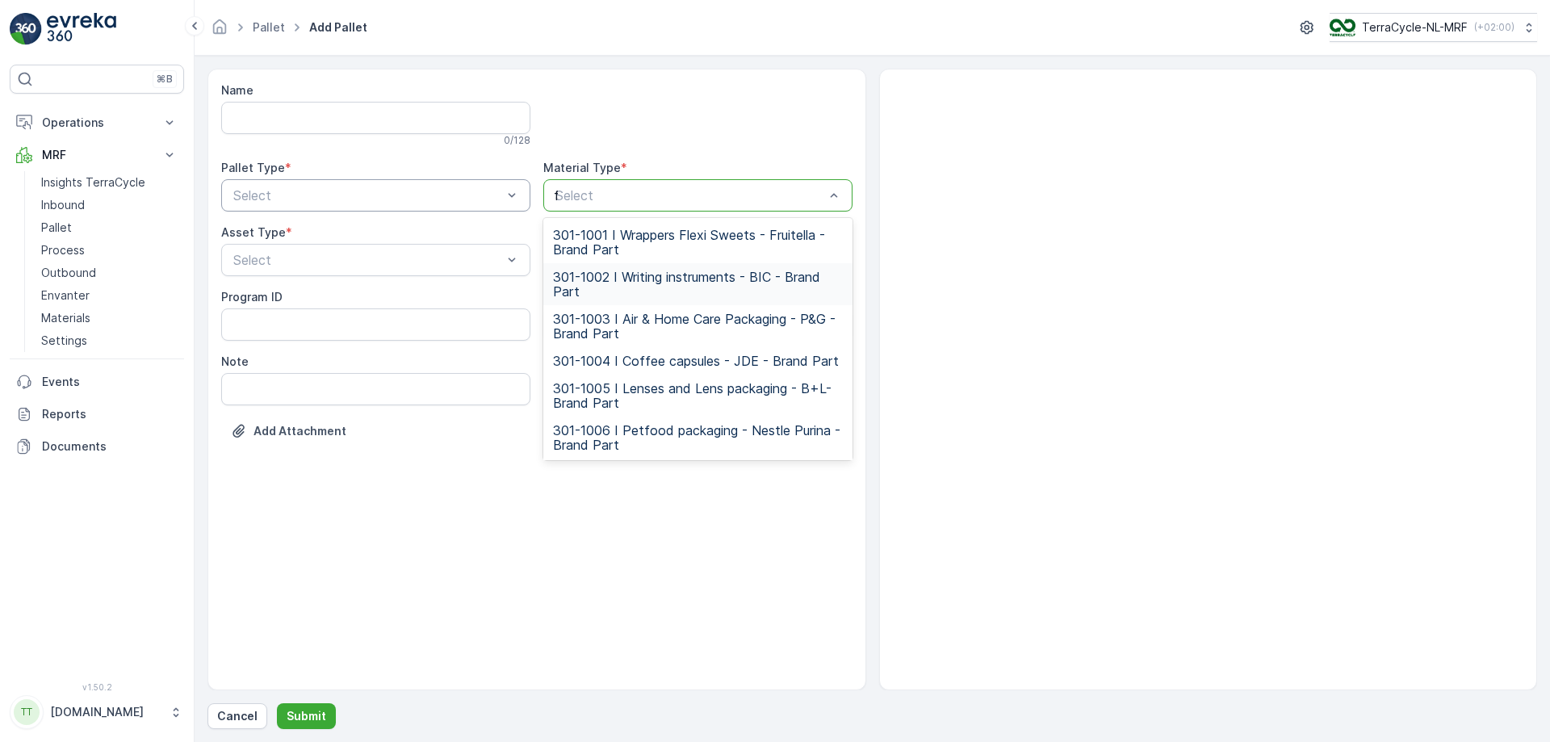
type input "fd"
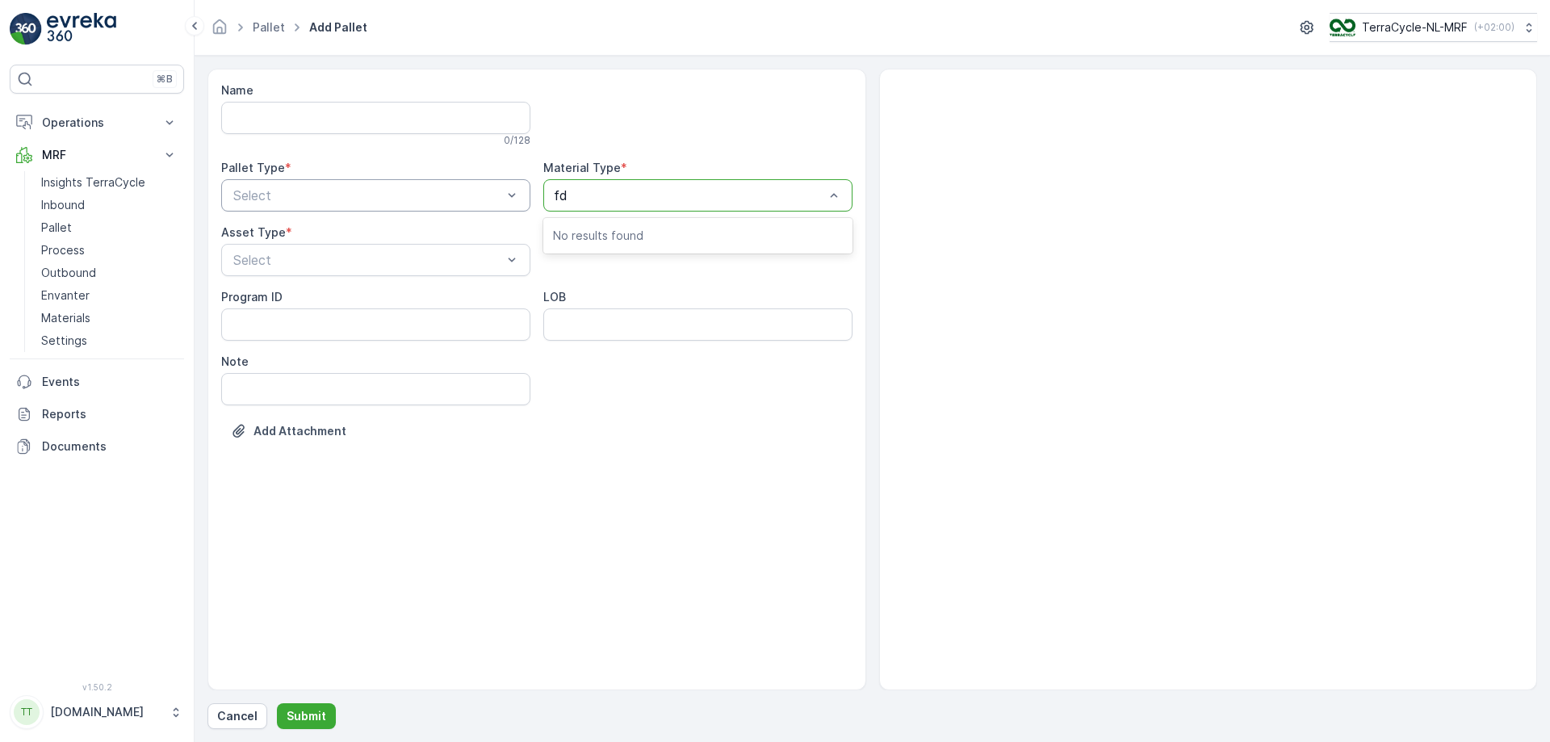
click at [706, 105] on div at bounding box center [697, 114] width 309 height 65
click at [75, 226] on link "Pallet" at bounding box center [109, 227] width 149 height 23
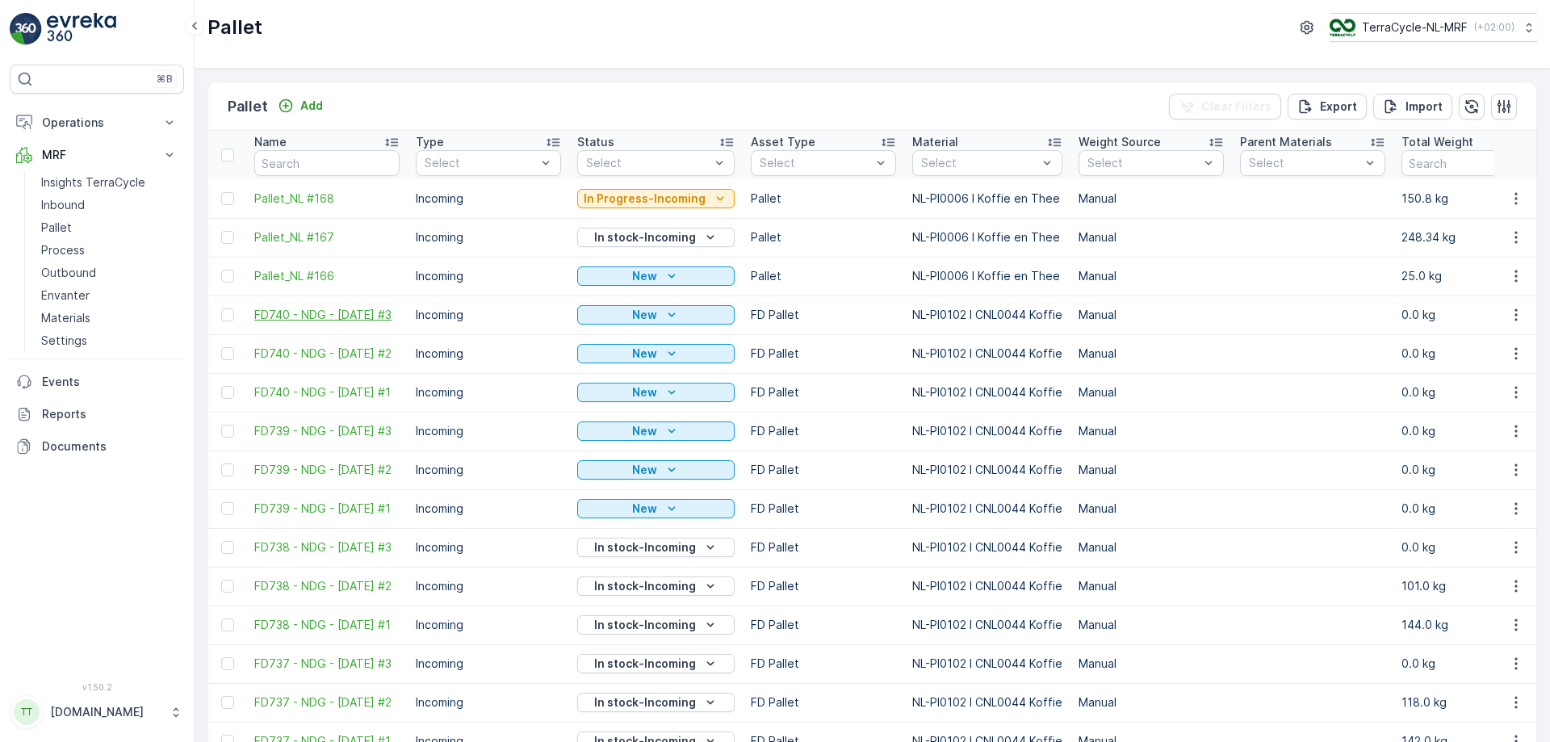
click at [316, 307] on span "FD740 - NDG - [DATE] #3" at bounding box center [326, 315] width 145 height 16
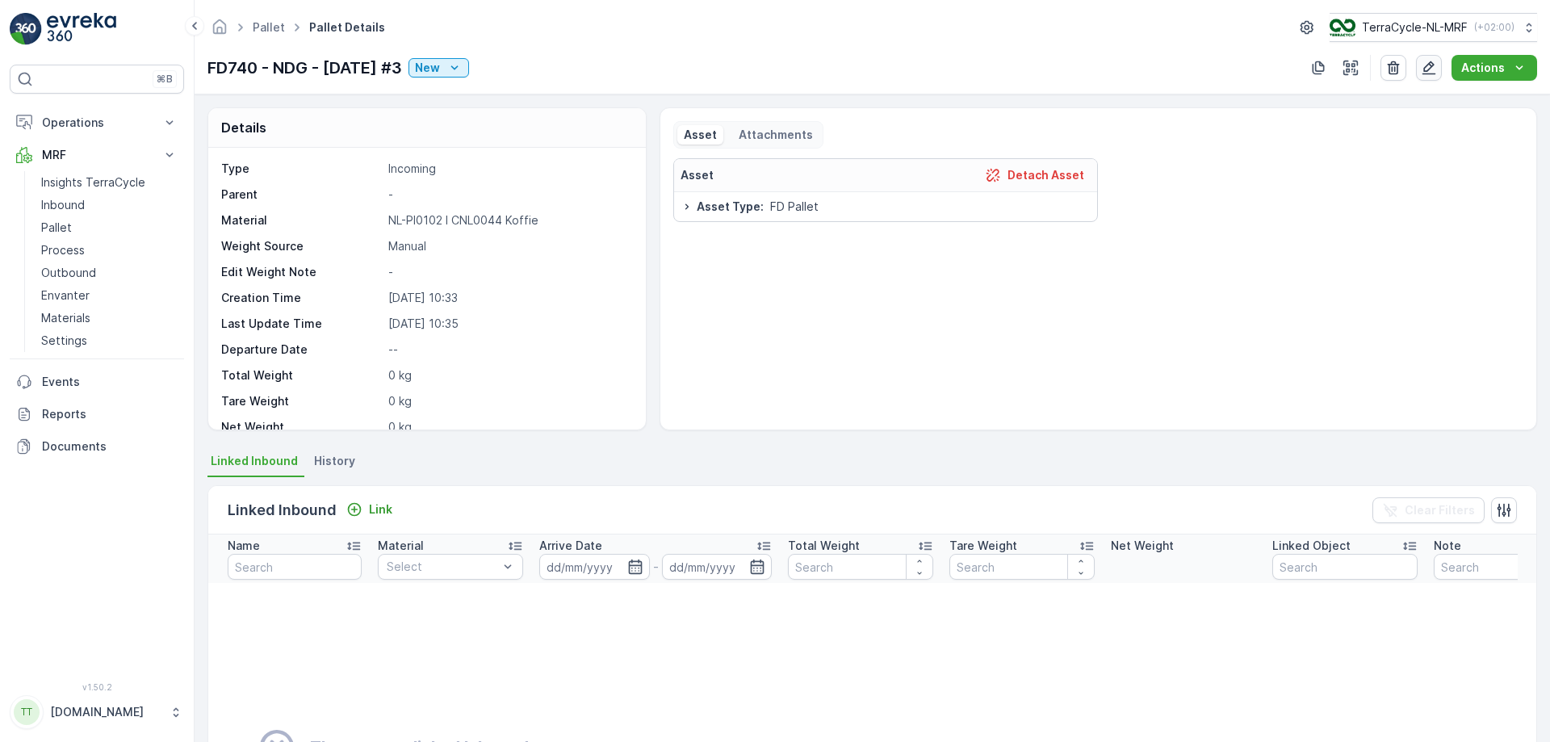
click at [1428, 64] on icon "button" at bounding box center [1429, 68] width 16 height 16
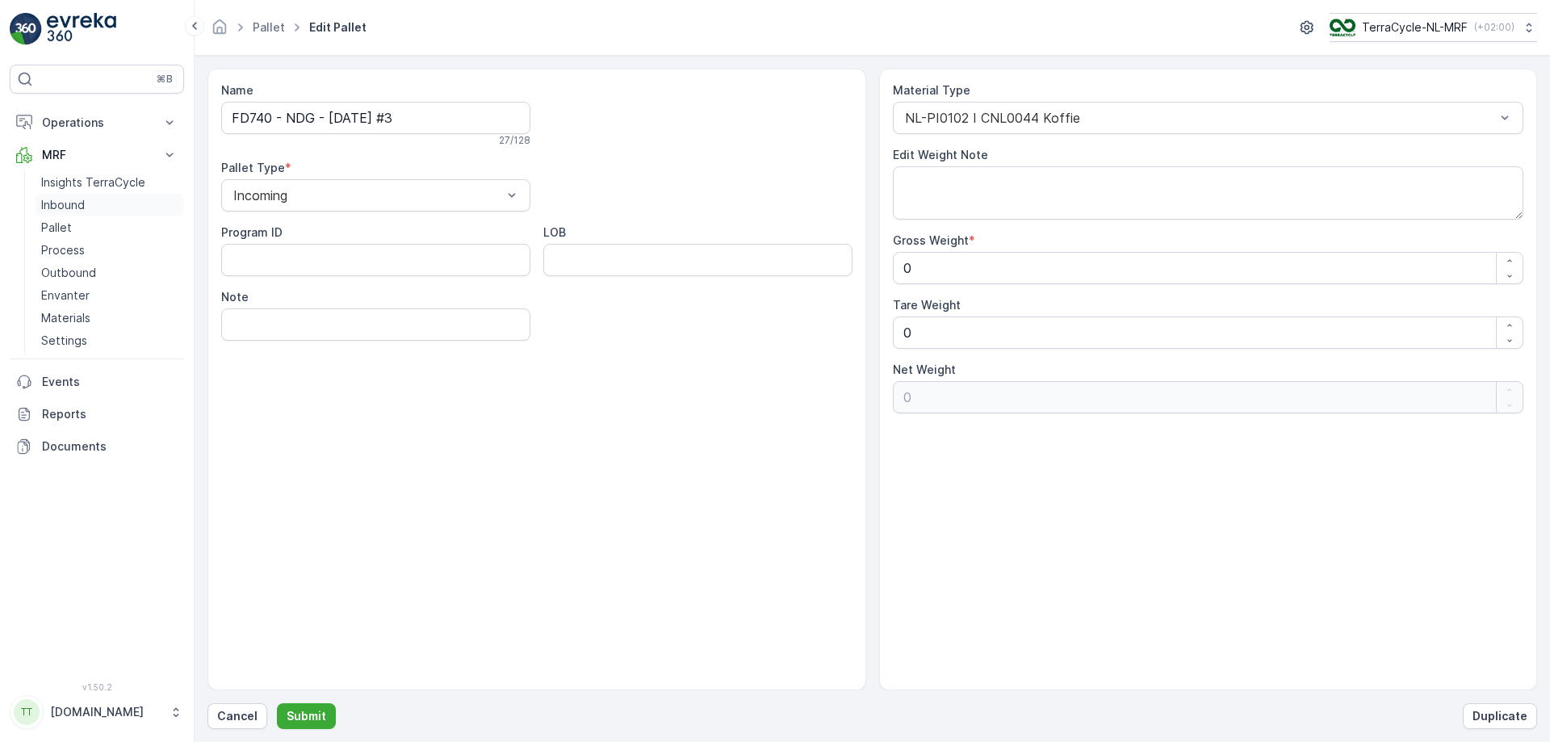
click at [87, 208] on link "Inbound" at bounding box center [109, 205] width 149 height 23
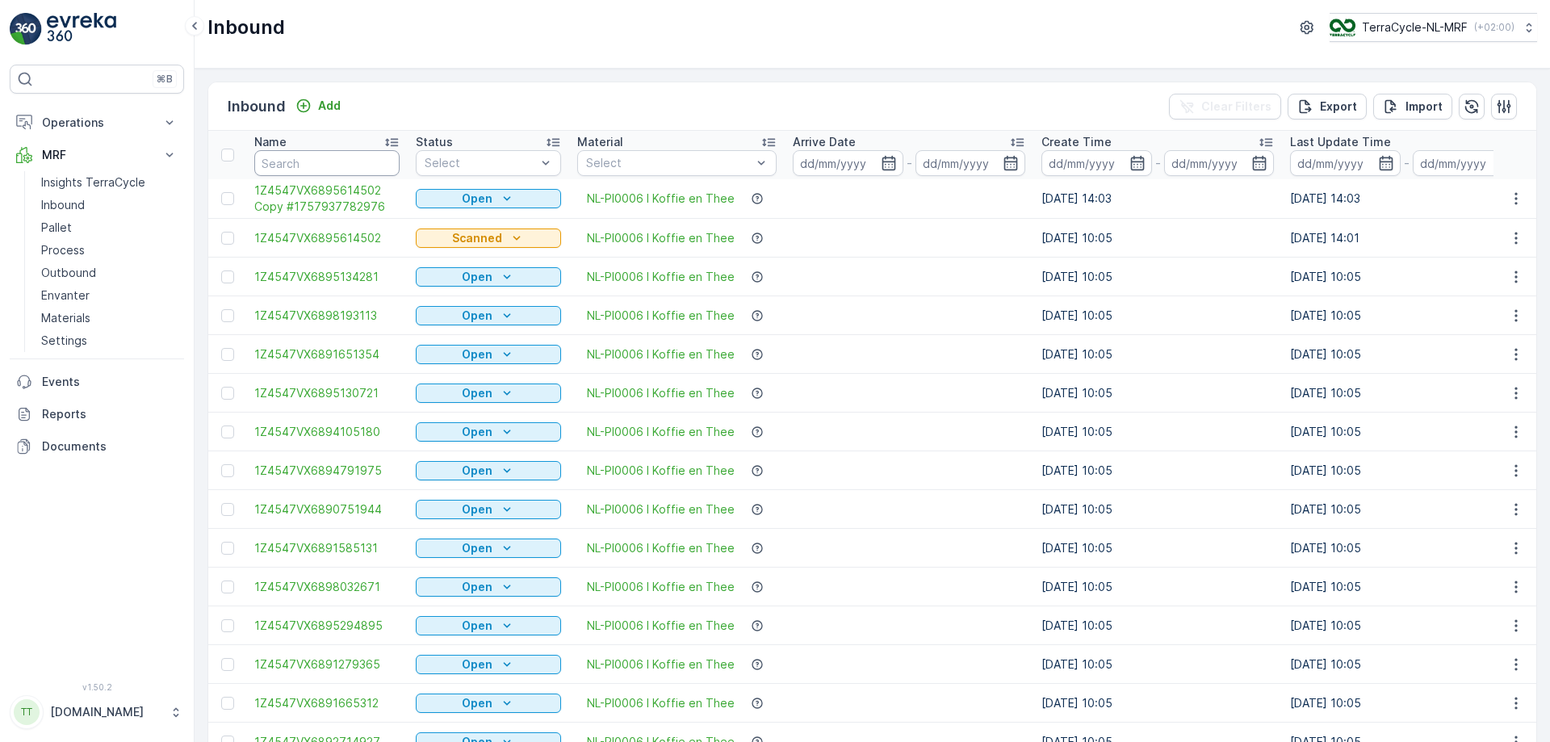
click at [351, 175] on input "text" at bounding box center [326, 163] width 145 height 26
type input "fd739"
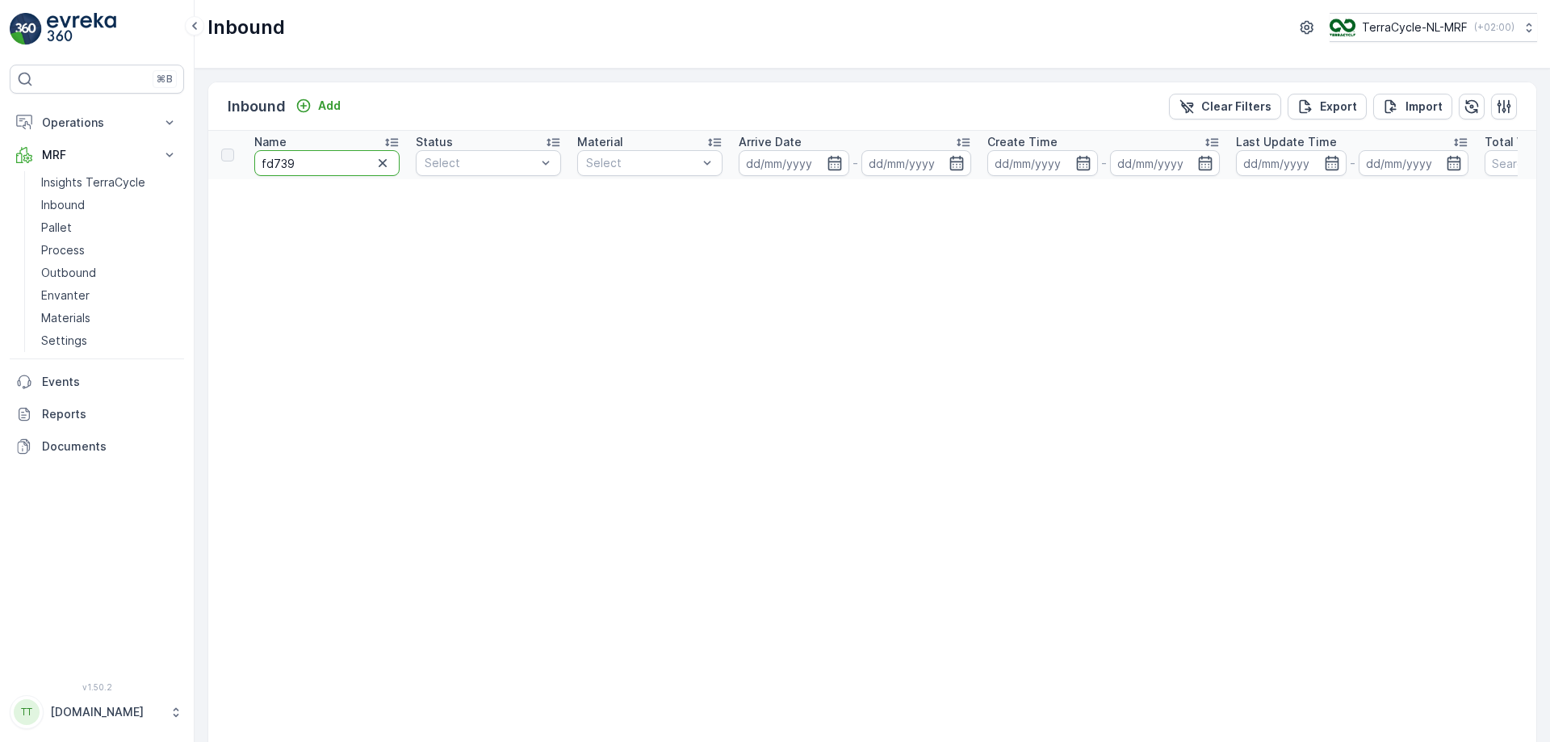
click at [338, 164] on input "fd739" at bounding box center [326, 163] width 145 height 26
type input "fd738"
click at [96, 223] on link "Pallet" at bounding box center [109, 227] width 149 height 23
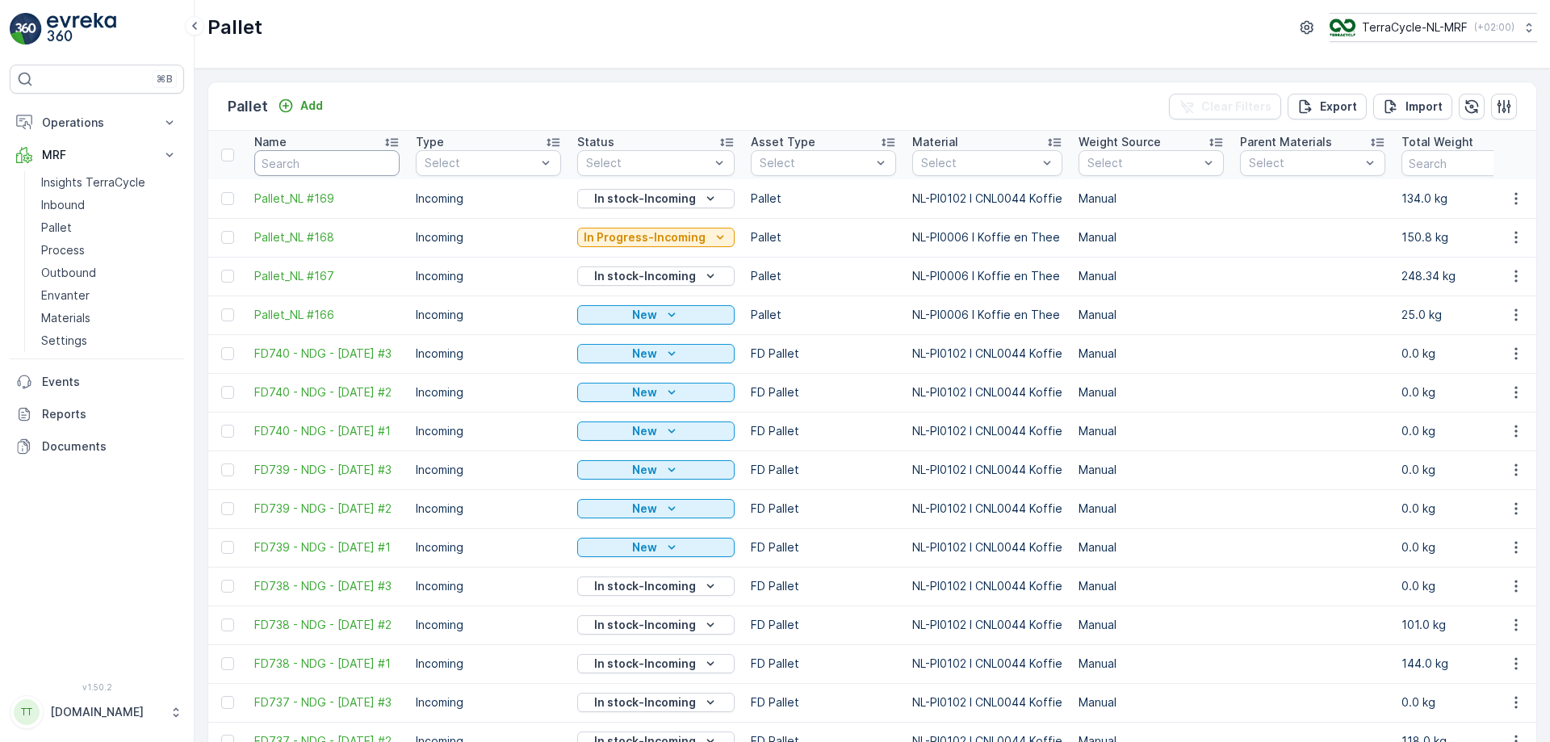
click at [332, 161] on input "text" at bounding box center [326, 163] width 145 height 26
type input "fd"
click at [332, 161] on input "fd" at bounding box center [326, 163] width 145 height 26
type input "fd7"
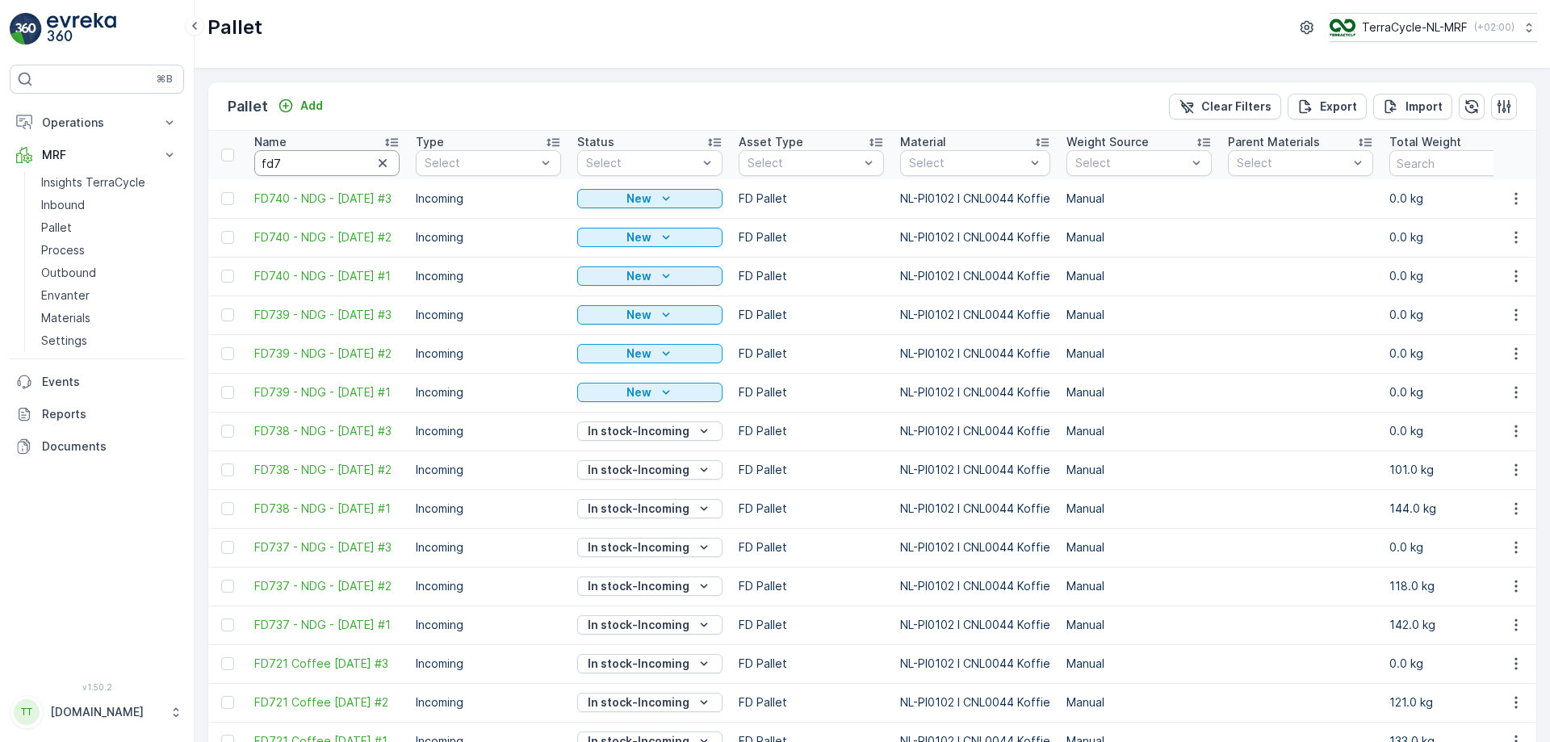
type input "fd7"
type input "fd77"
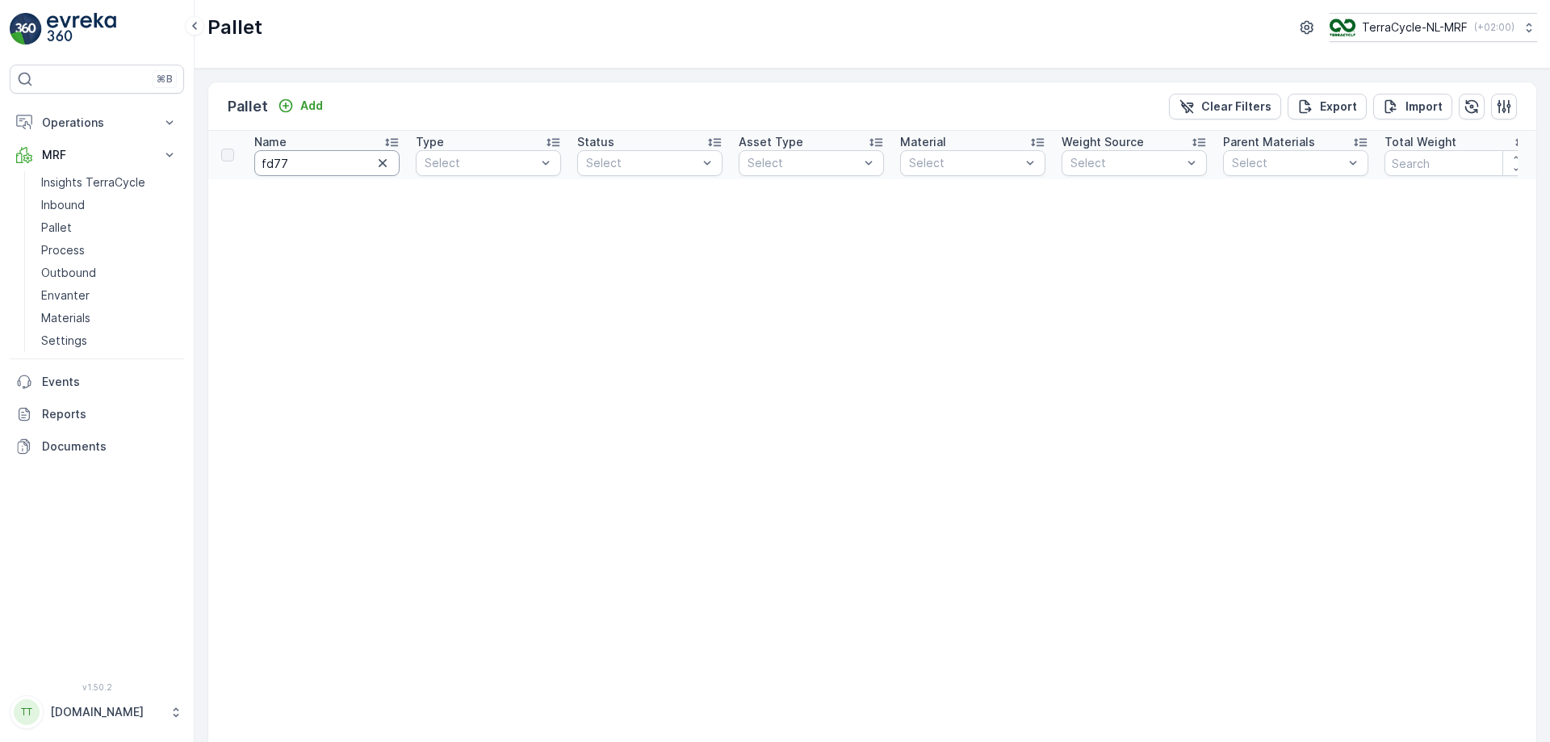
click at [332, 161] on input "fd77" at bounding box center [326, 163] width 145 height 26
type input "fd738"
